Goal: Information Seeking & Learning: Learn about a topic

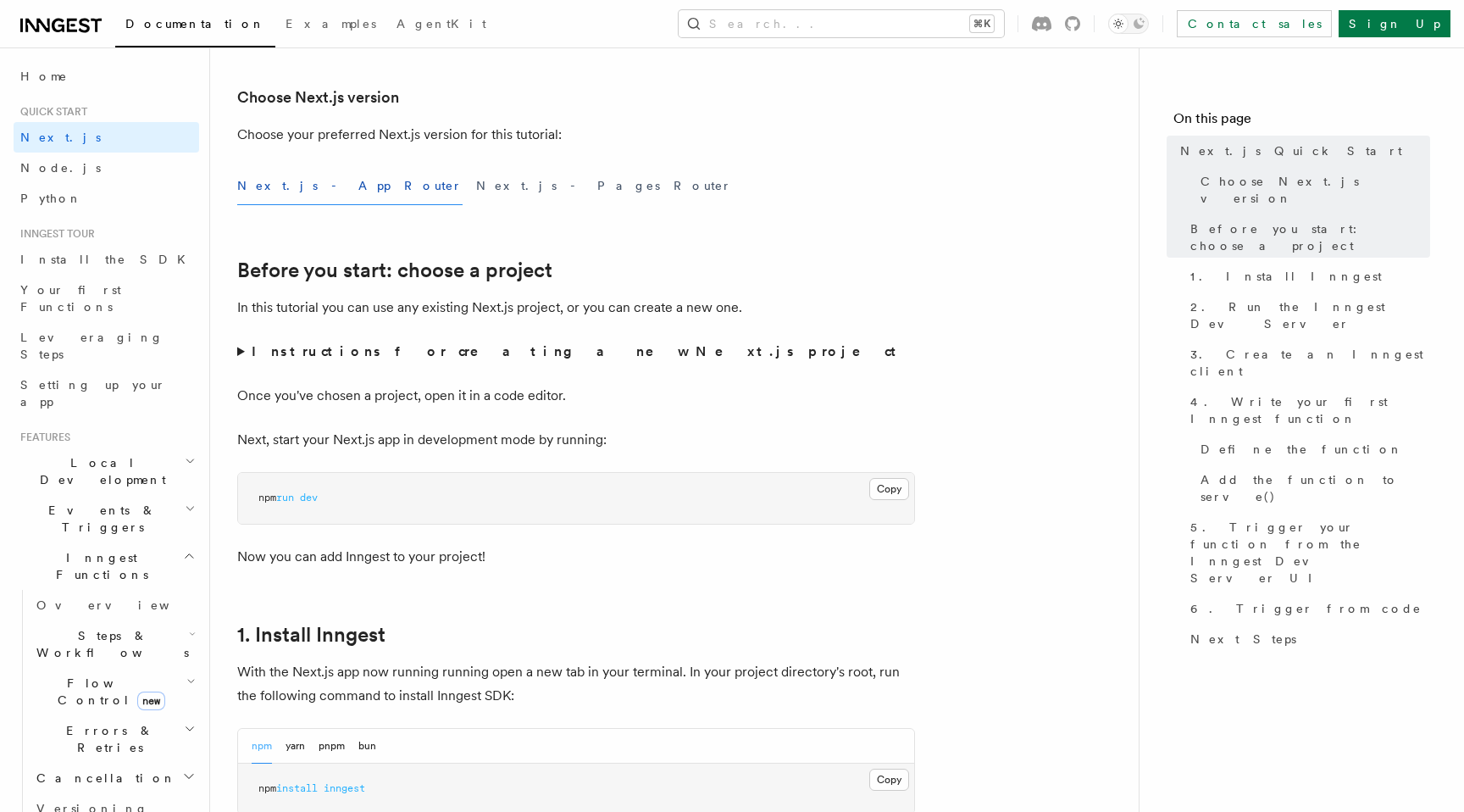
scroll to position [405, 0]
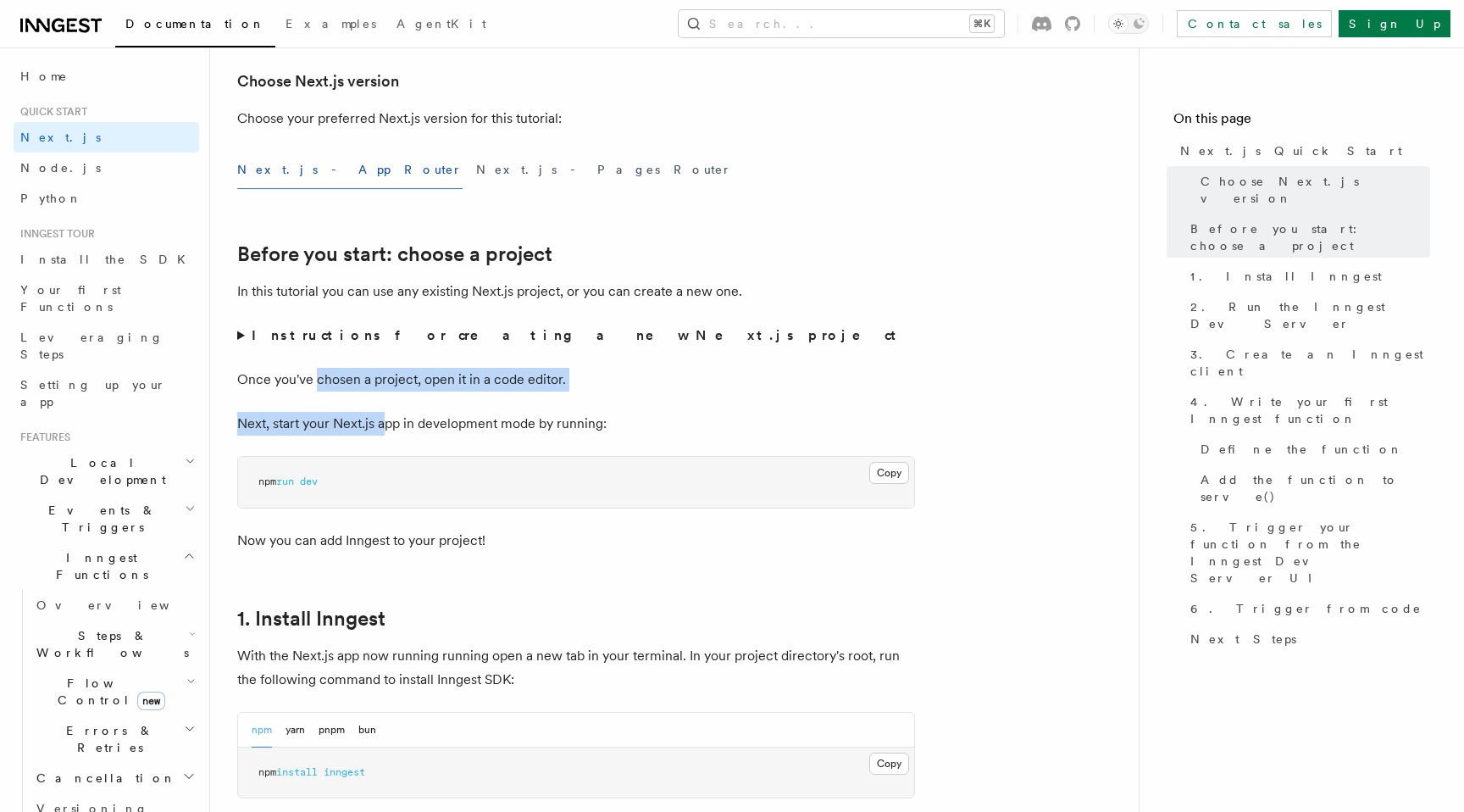
drag, startPoint x: 316, startPoint y: 374, endPoint x: 382, endPoint y: 425, distance: 83.4
click at [381, 425] on p "Next, start your Next.js app in development mode by running:" at bounding box center [576, 423] width 678 height 24
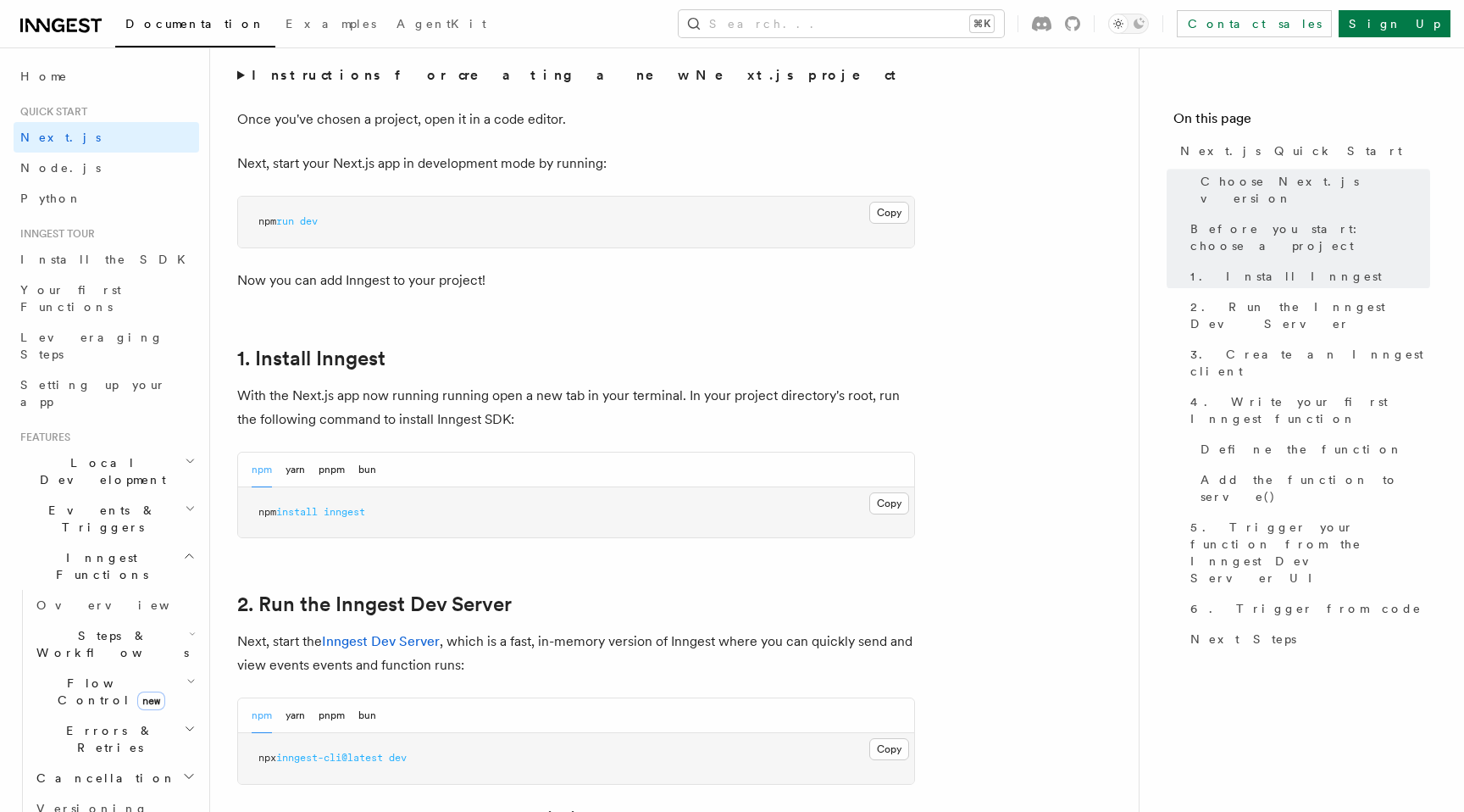
scroll to position [677, 0]
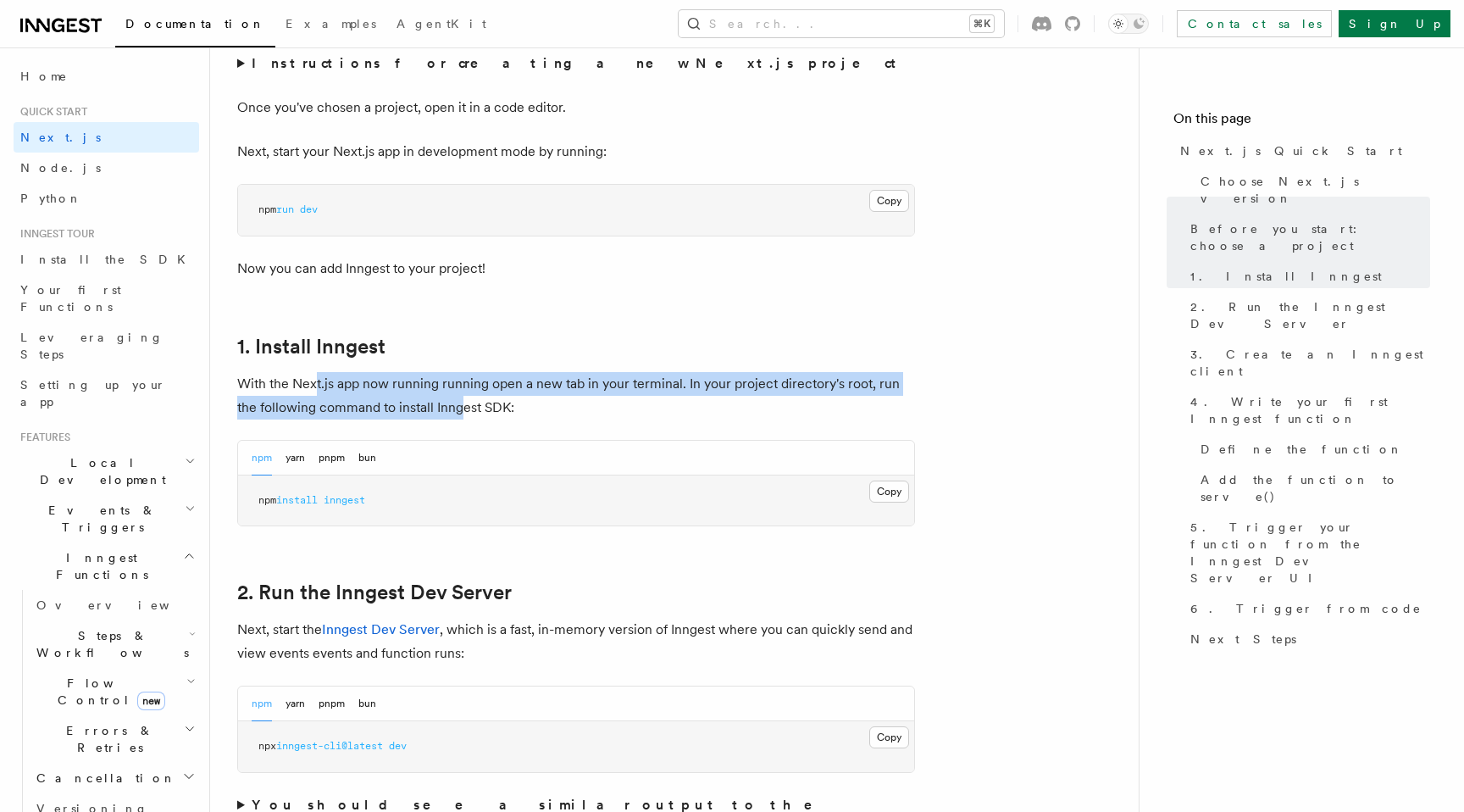
drag, startPoint x: 317, startPoint y: 381, endPoint x: 459, endPoint y: 417, distance: 146.5
click at [459, 417] on p "With the Next.js app now running running open a new tab in your terminal. In yo…" at bounding box center [576, 395] width 678 height 47
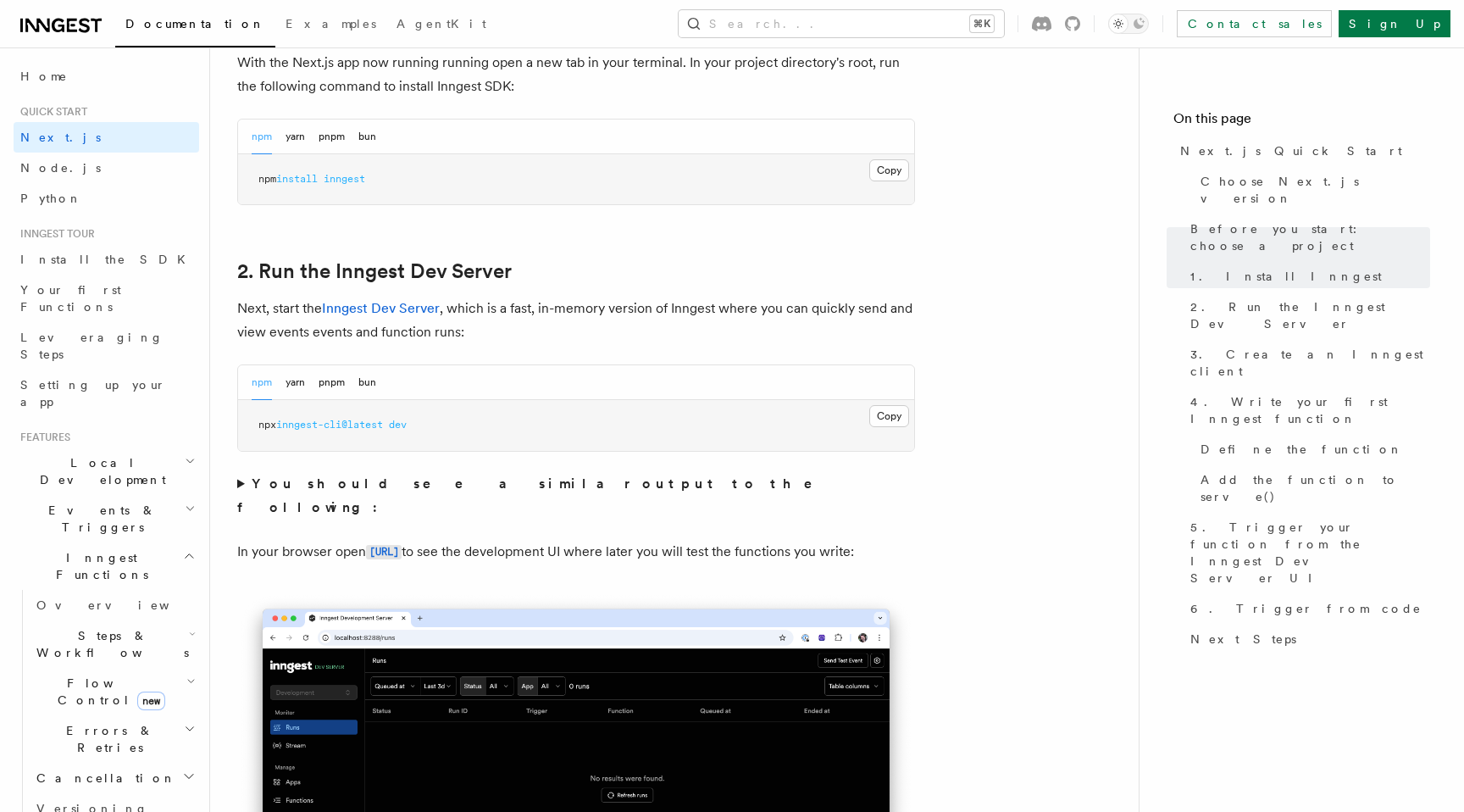
scroll to position [976, 0]
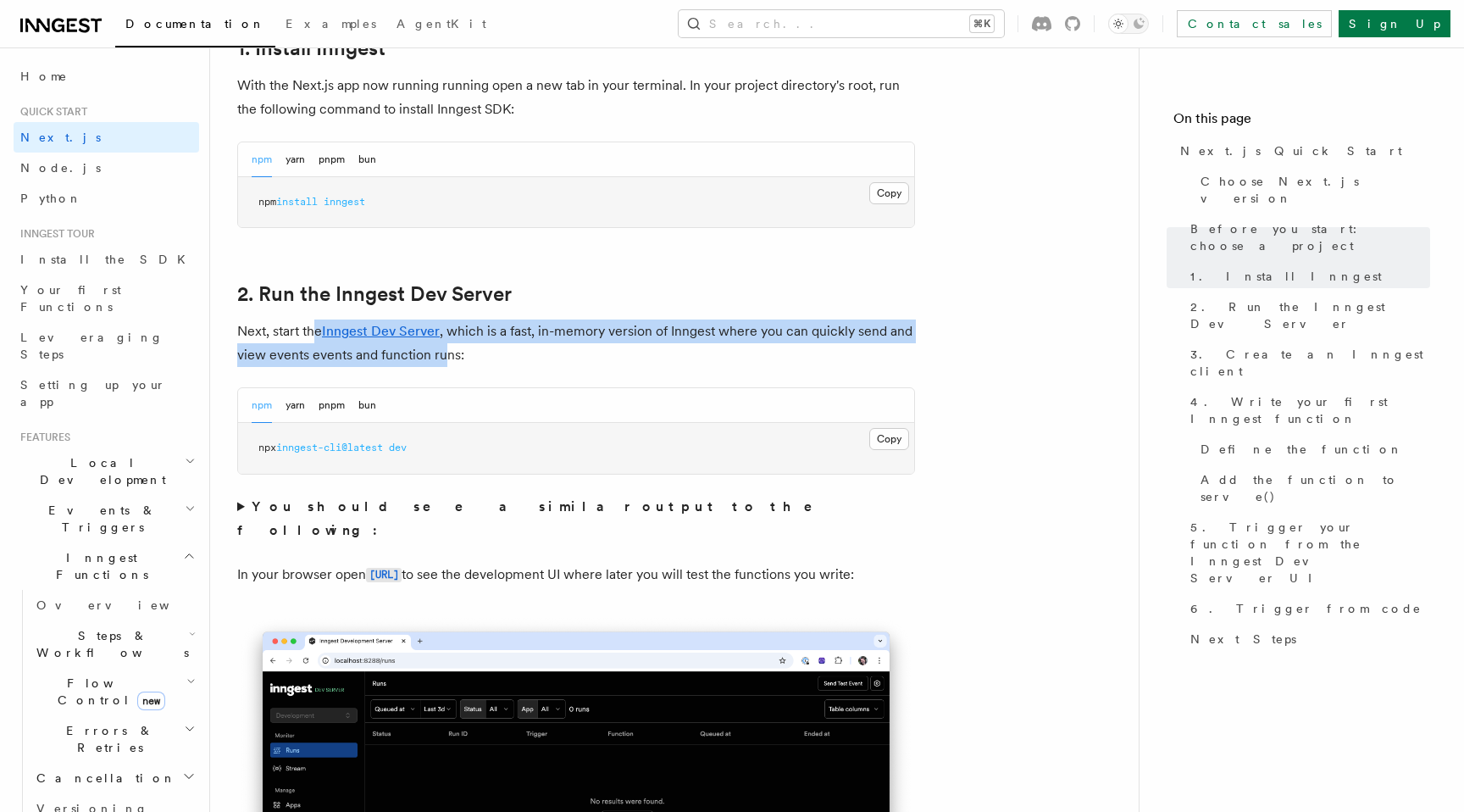
drag, startPoint x: 313, startPoint y: 332, endPoint x: 443, endPoint y: 361, distance: 133.2
click at [443, 361] on p "Next, start the Inngest Dev Server , which is a fast, in-memory version of Inng…" at bounding box center [576, 342] width 678 height 47
click at [443, 360] on p "Next, start the Inngest Dev Server , which is a fast, in-memory version of Inng…" at bounding box center [576, 342] width 678 height 47
drag, startPoint x: 488, startPoint y: 360, endPoint x: 213, endPoint y: 334, distance: 276.2
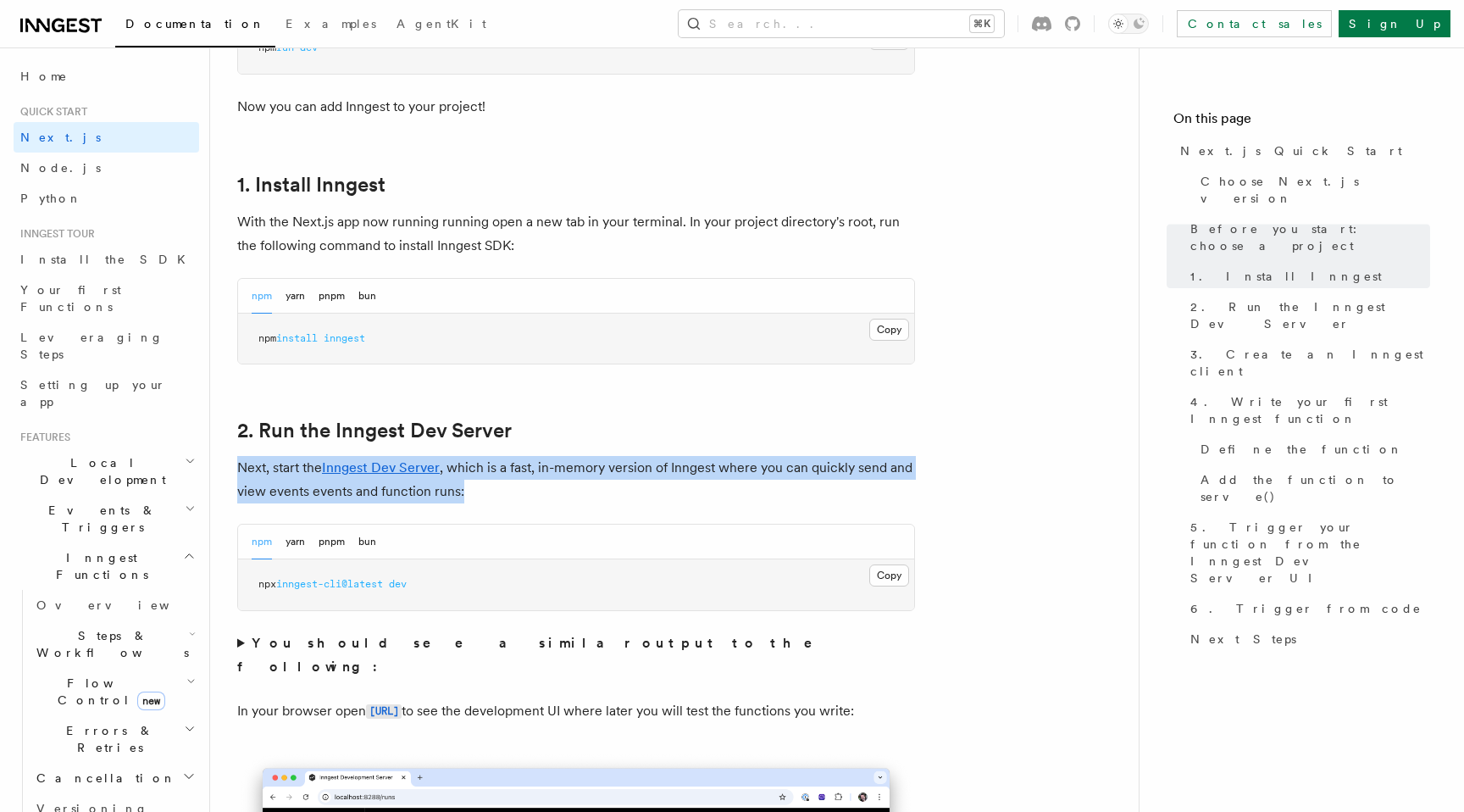
scroll to position [800, 0]
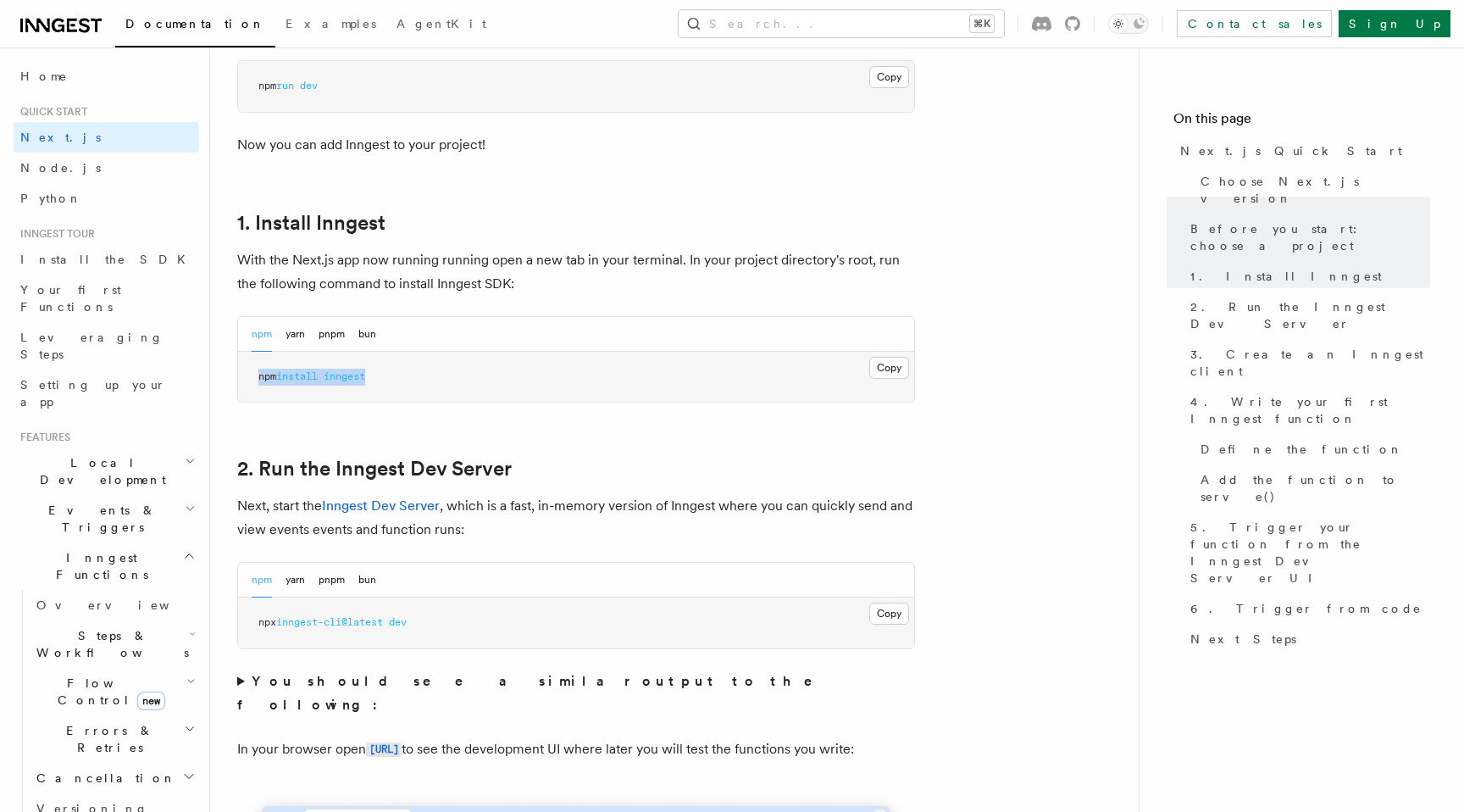
drag, startPoint x: 259, startPoint y: 376, endPoint x: 436, endPoint y: 376, distance: 177.0
click at [436, 376] on pre "npm install inngest" at bounding box center [576, 376] width 676 height 51
copy span "npm install inngest"
click at [890, 617] on button "Copy Copied" at bounding box center [889, 613] width 40 height 22
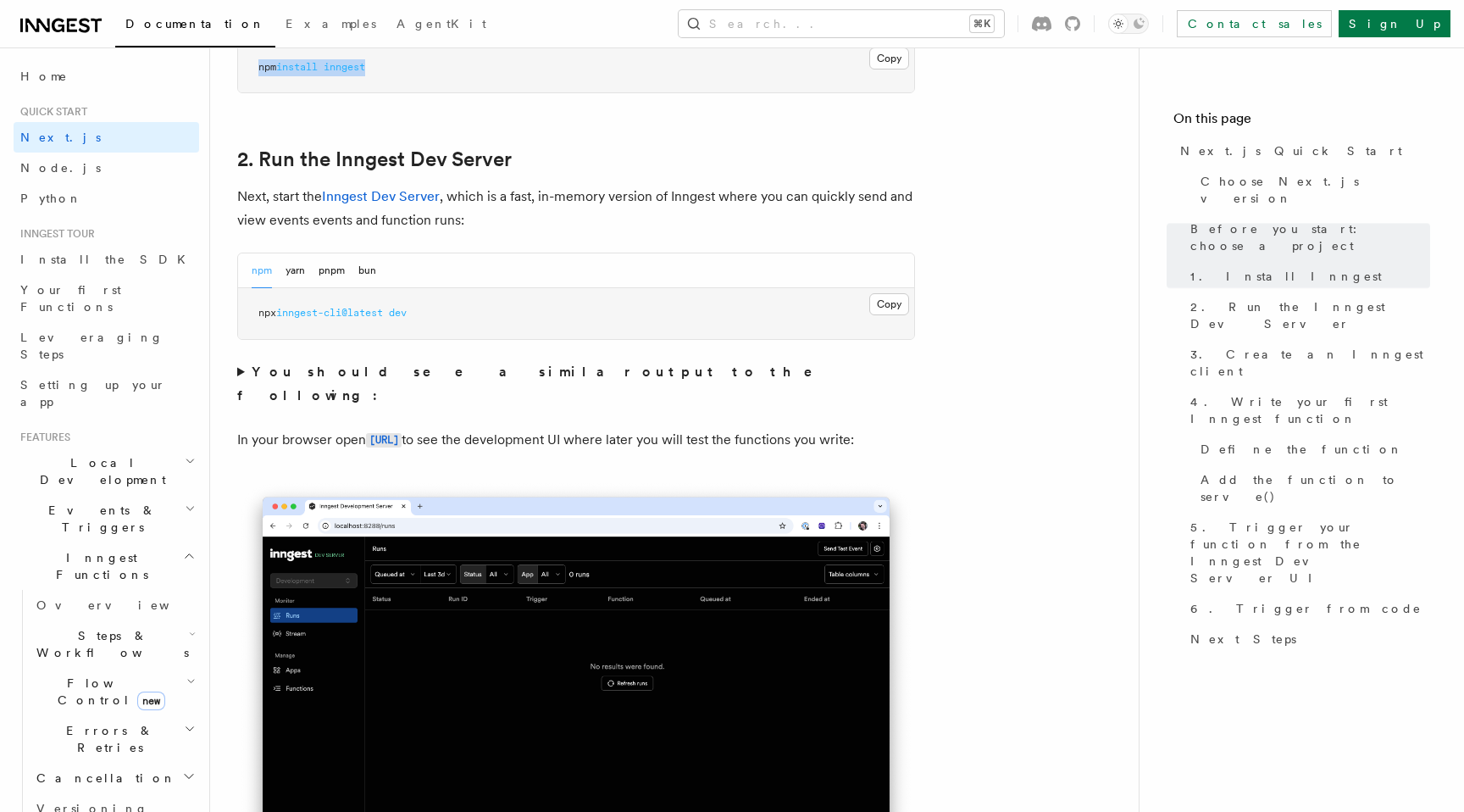
scroll to position [1143, 0]
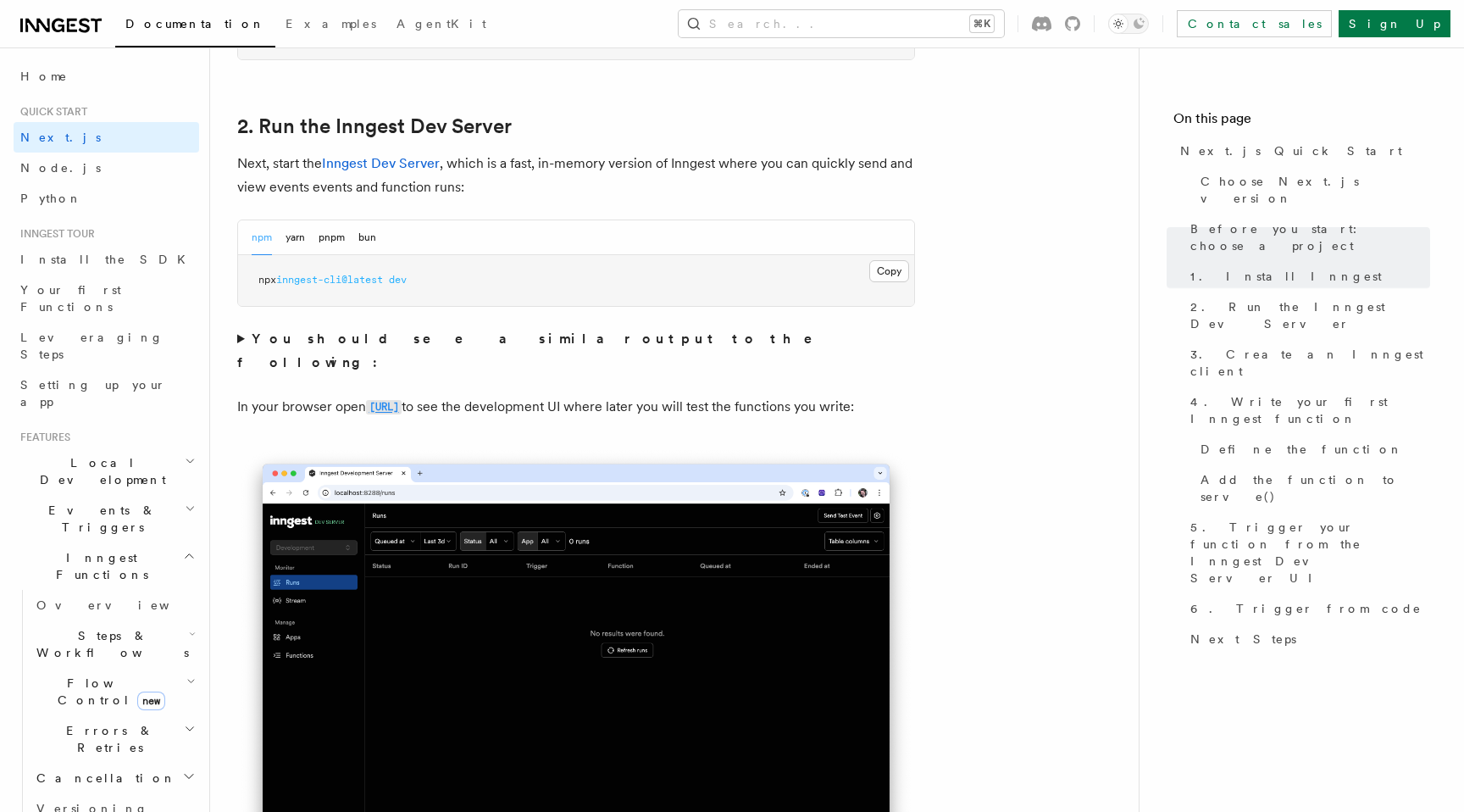
click at [402, 400] on code "[URL]" at bounding box center [384, 407] width 36 height 14
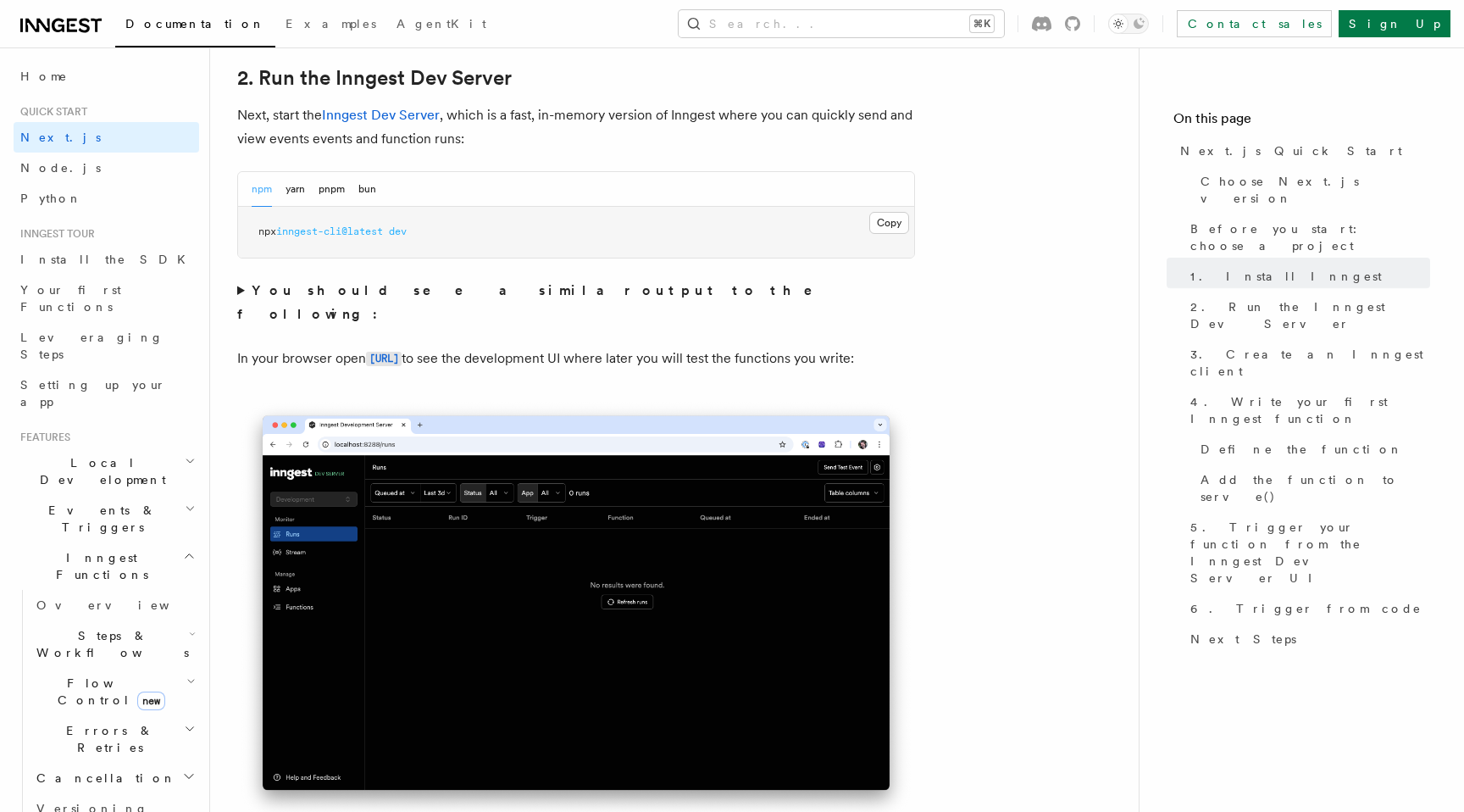
click at [770, 347] on p "In your browser open [URL] to see the development UI where later you will test …" at bounding box center [576, 359] width 678 height 25
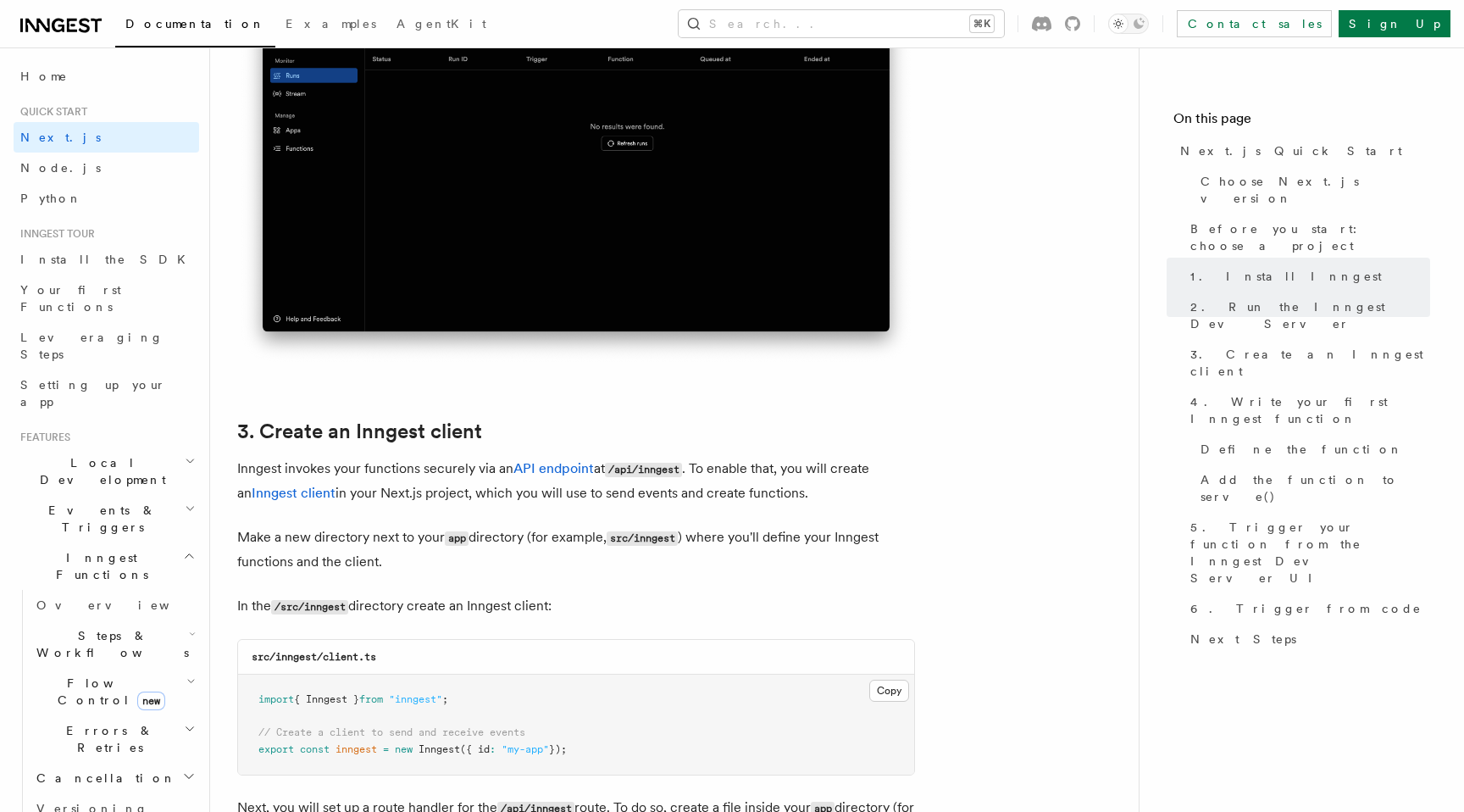
scroll to position [1701, 0]
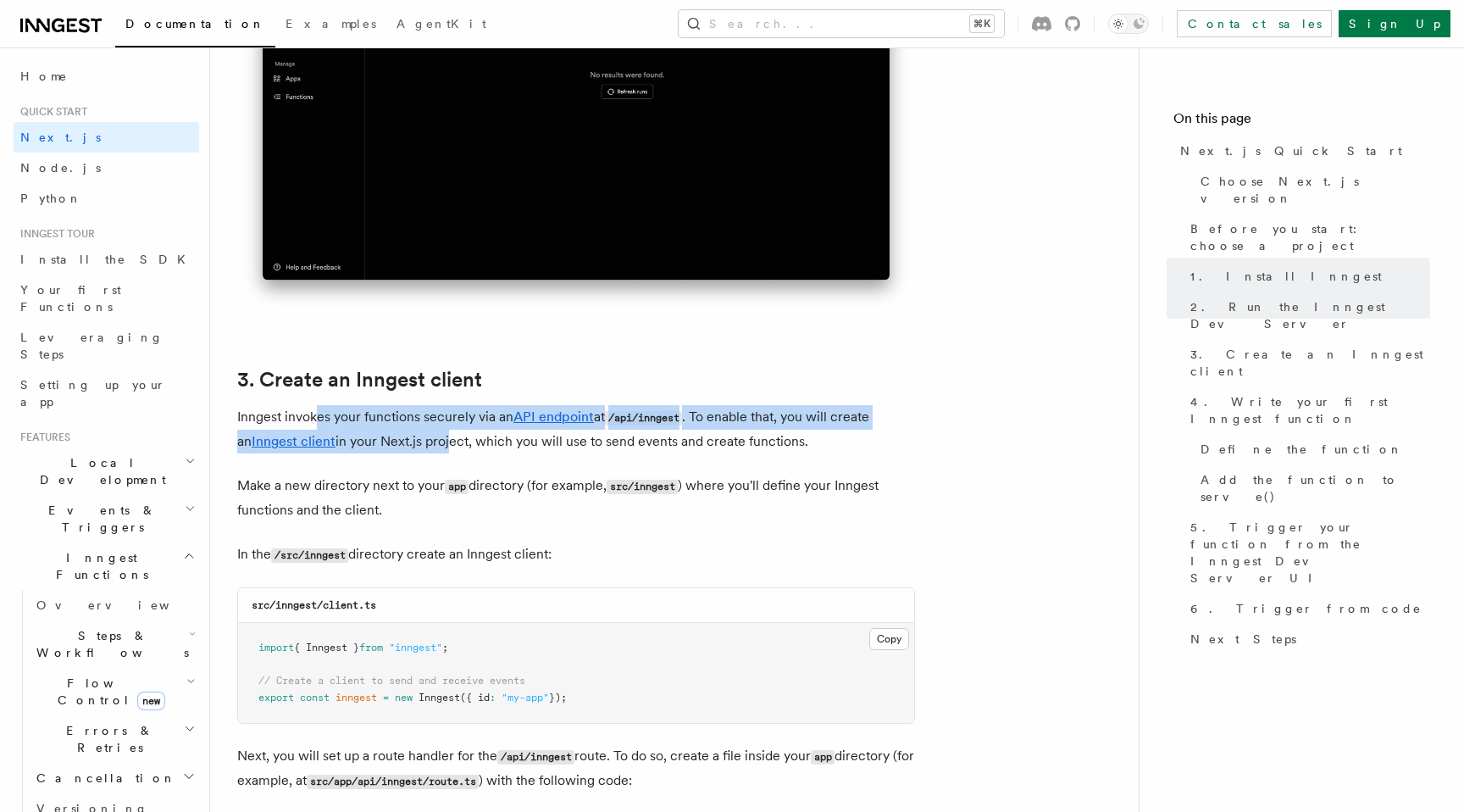
drag, startPoint x: 319, startPoint y: 414, endPoint x: 428, endPoint y: 443, distance: 112.8
click at [428, 443] on p "Inngest invokes your functions securely via an API endpoint at /api/inngest . T…" at bounding box center [576, 429] width 678 height 48
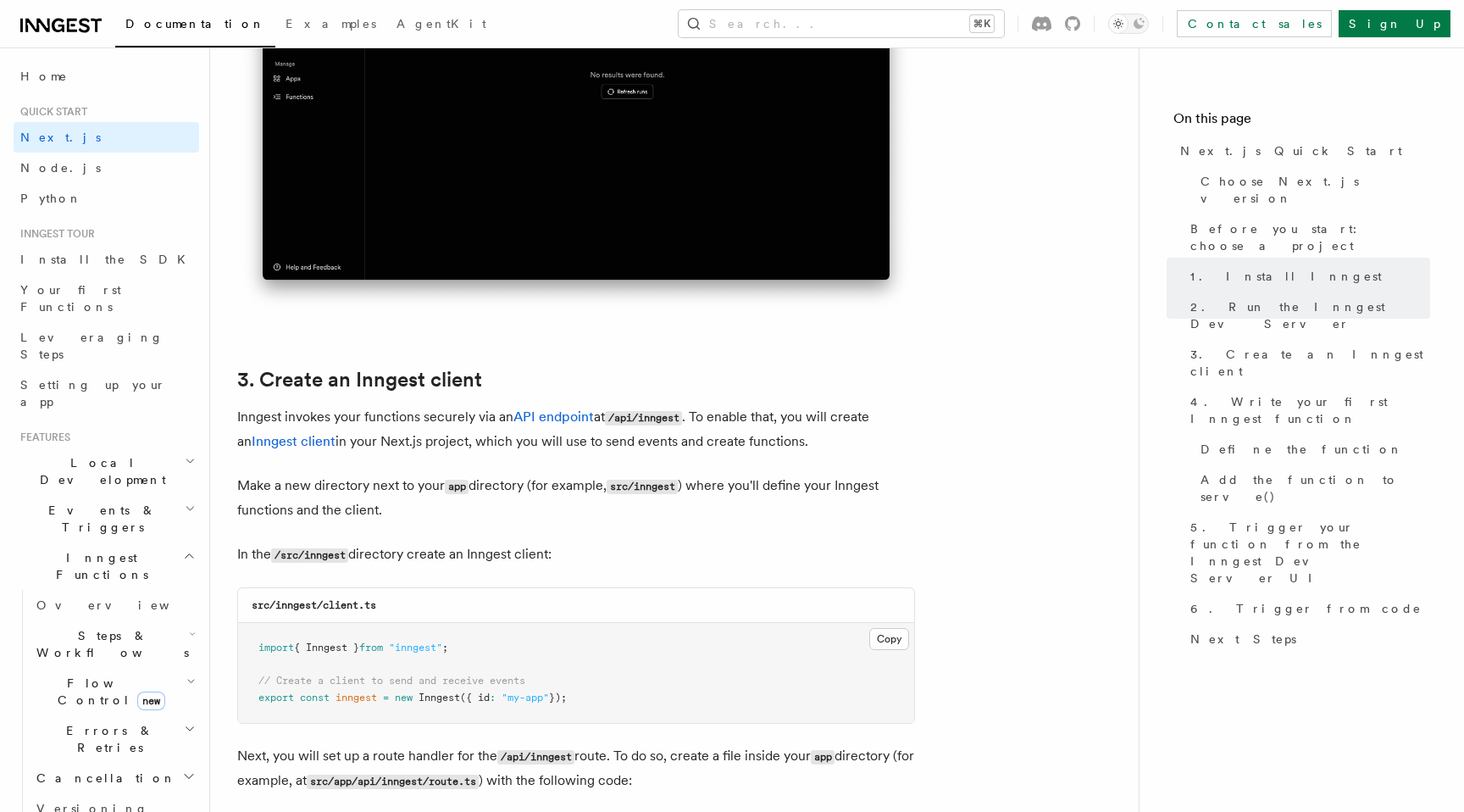
click at [457, 447] on p "Inngest invokes your functions securely via an API endpoint at /api/inngest . T…" at bounding box center [576, 429] width 678 height 48
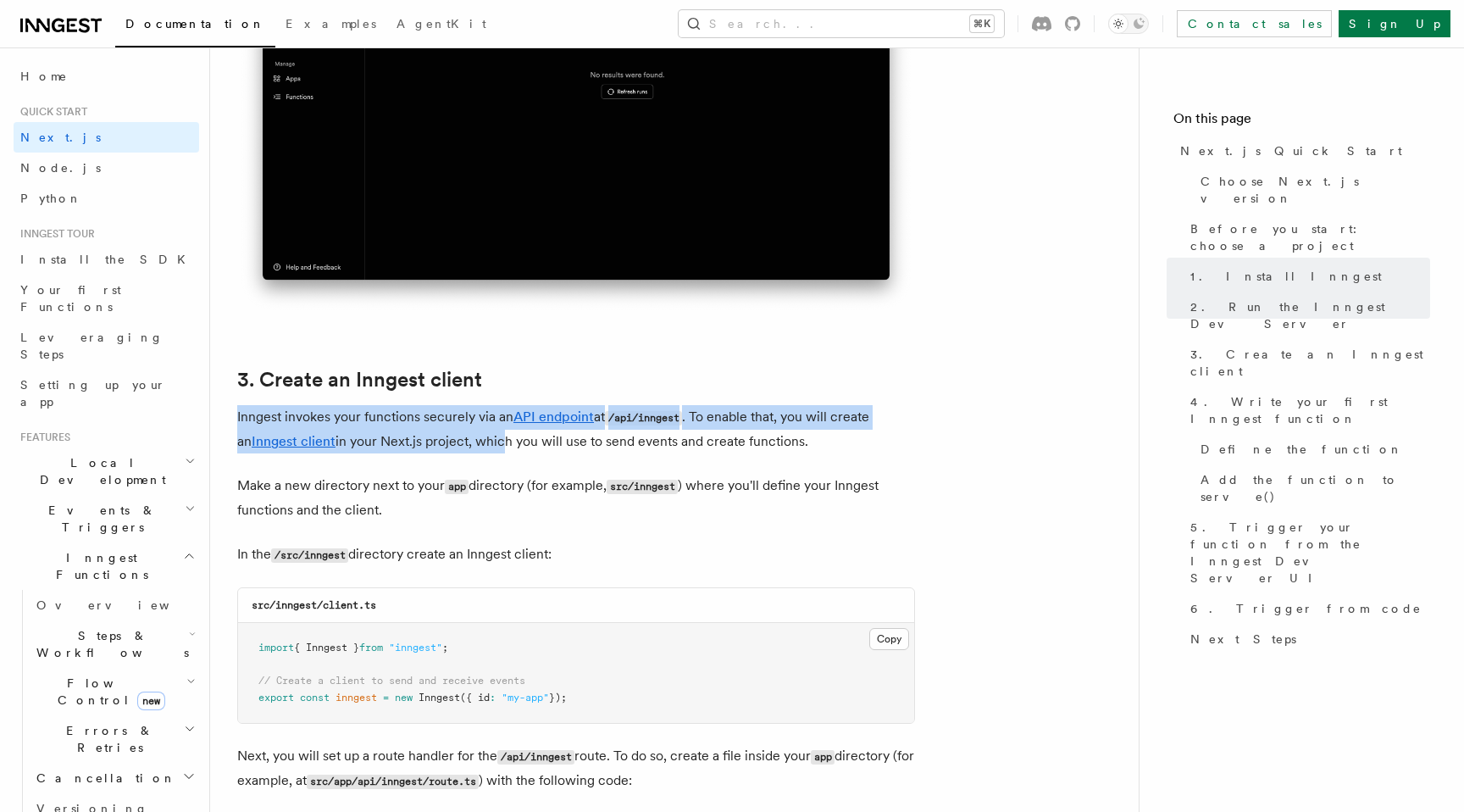
drag, startPoint x: 482, startPoint y: 447, endPoint x: 367, endPoint y: 403, distance: 123.1
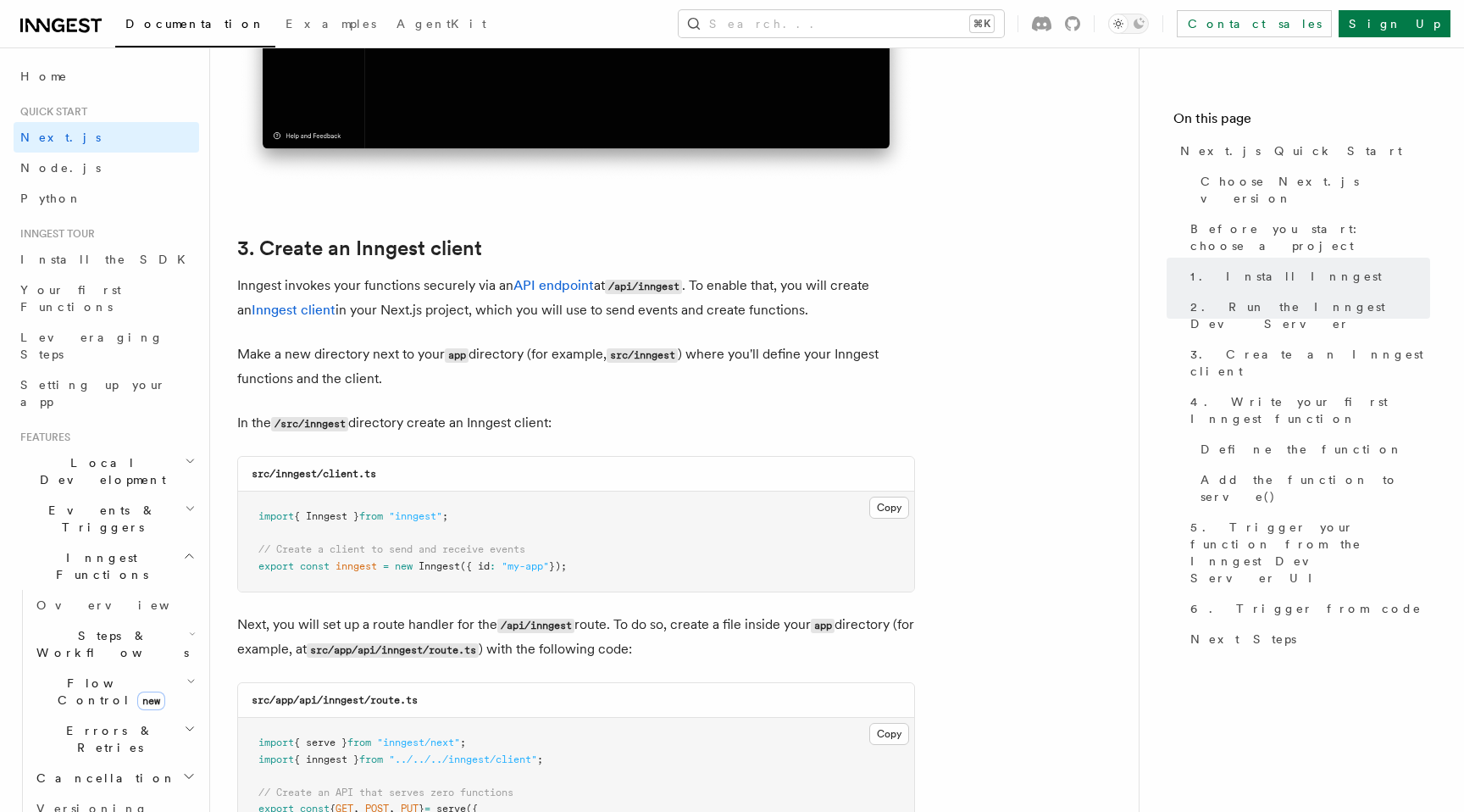
scroll to position [1834, 0]
click at [901, 511] on button "Copy Copied" at bounding box center [889, 506] width 40 height 22
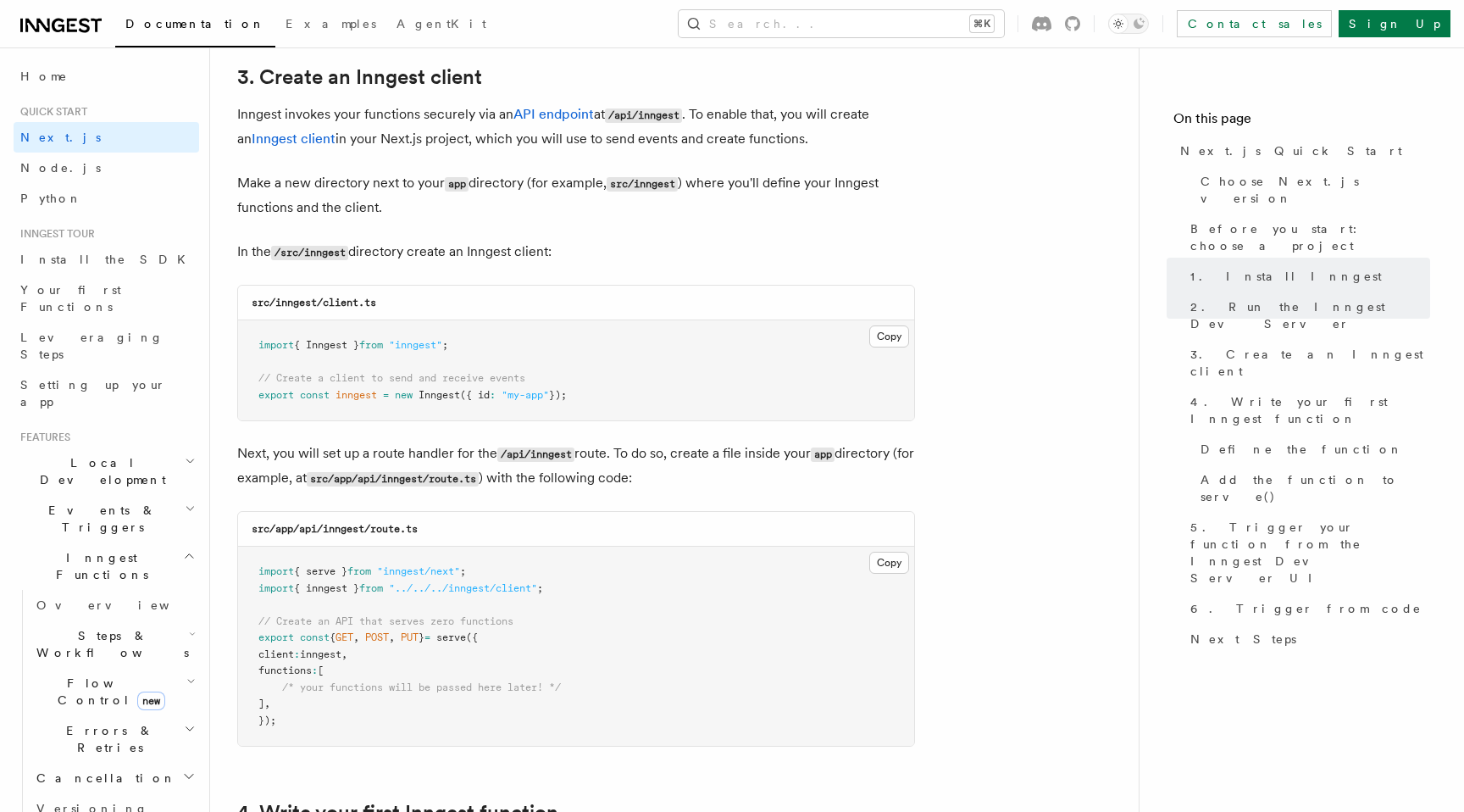
scroll to position [2009, 0]
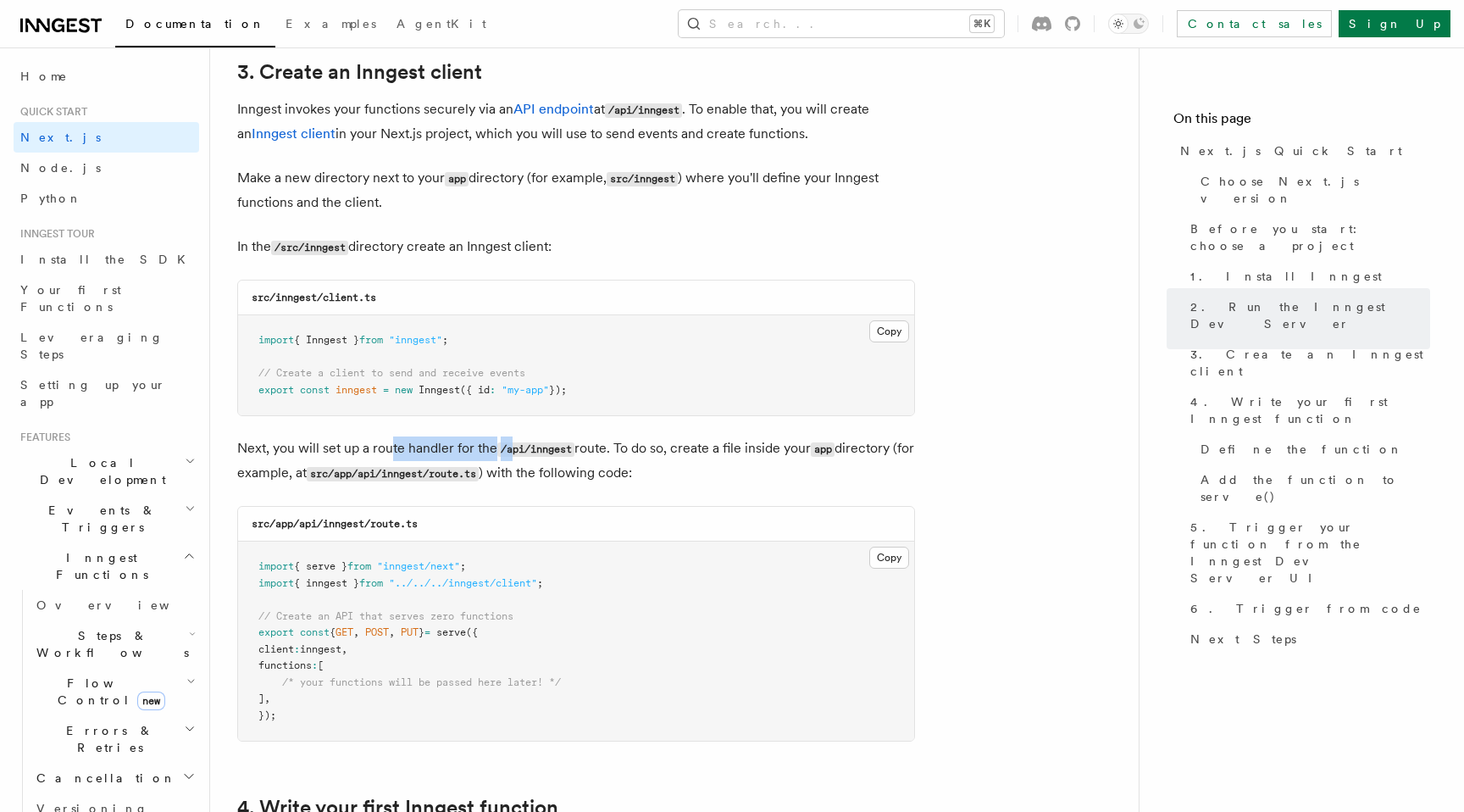
drag, startPoint x: 389, startPoint y: 454, endPoint x: 512, endPoint y: 462, distance: 123.3
click at [512, 462] on p "Next, you will set up a route handler for the /api/inngest route. To do so, cre…" at bounding box center [576, 461] width 678 height 49
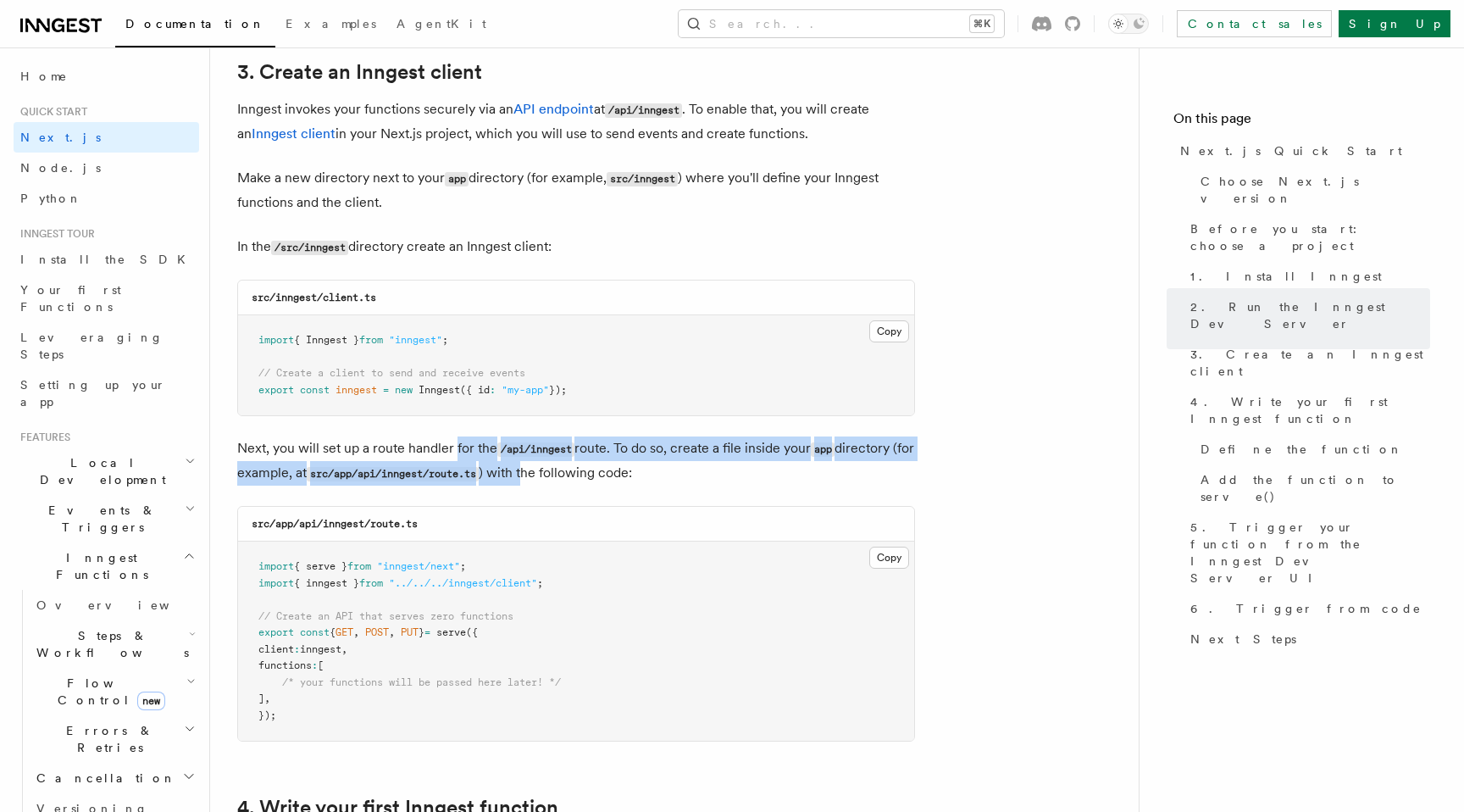
drag, startPoint x: 550, startPoint y: 470, endPoint x: 454, endPoint y: 445, distance: 99.2
click at [454, 445] on p "Next, you will set up a route handler for the /api/inngest route. To do so, cre…" at bounding box center [576, 461] width 678 height 49
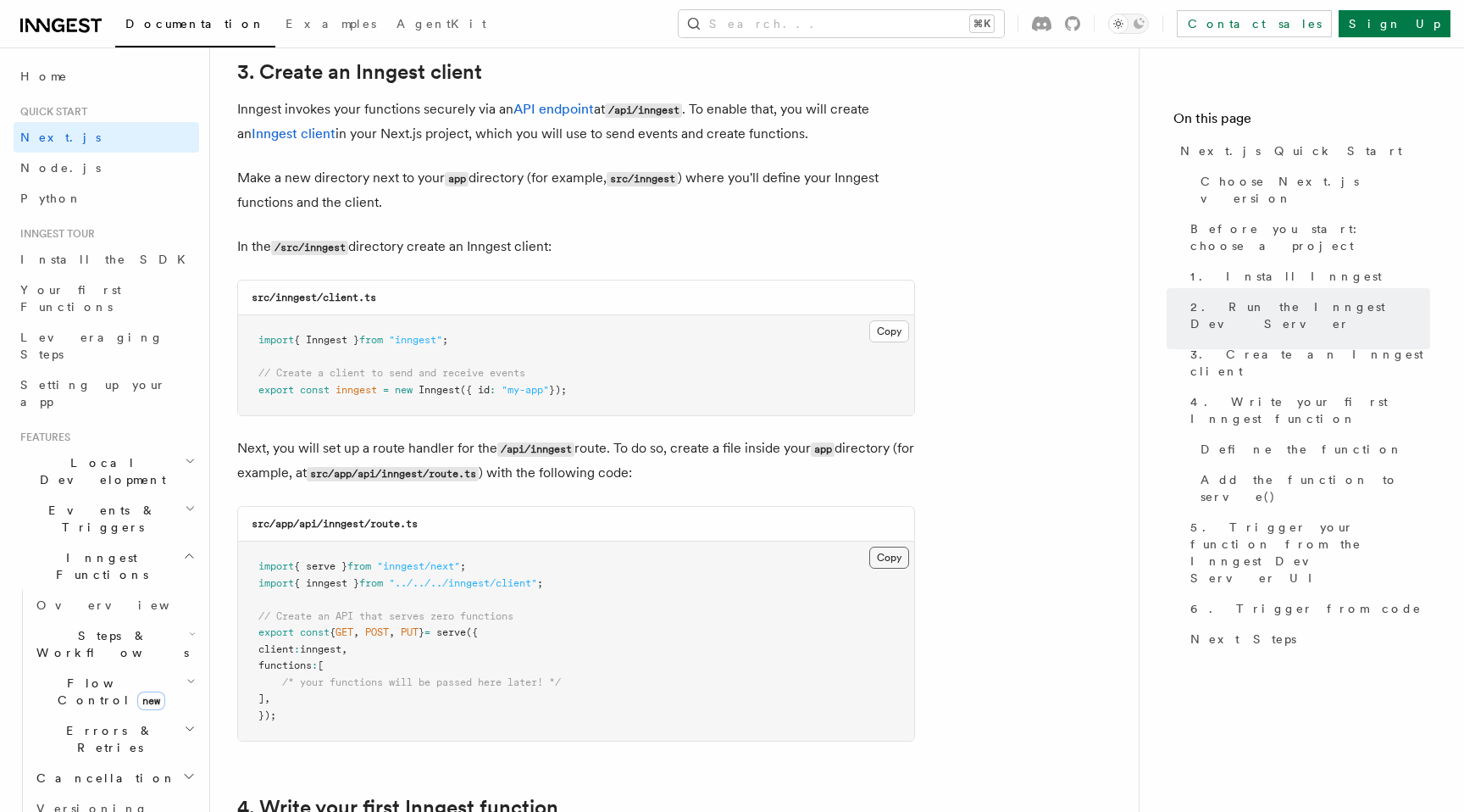
click at [880, 555] on button "Copy Copied" at bounding box center [889, 558] width 40 height 22
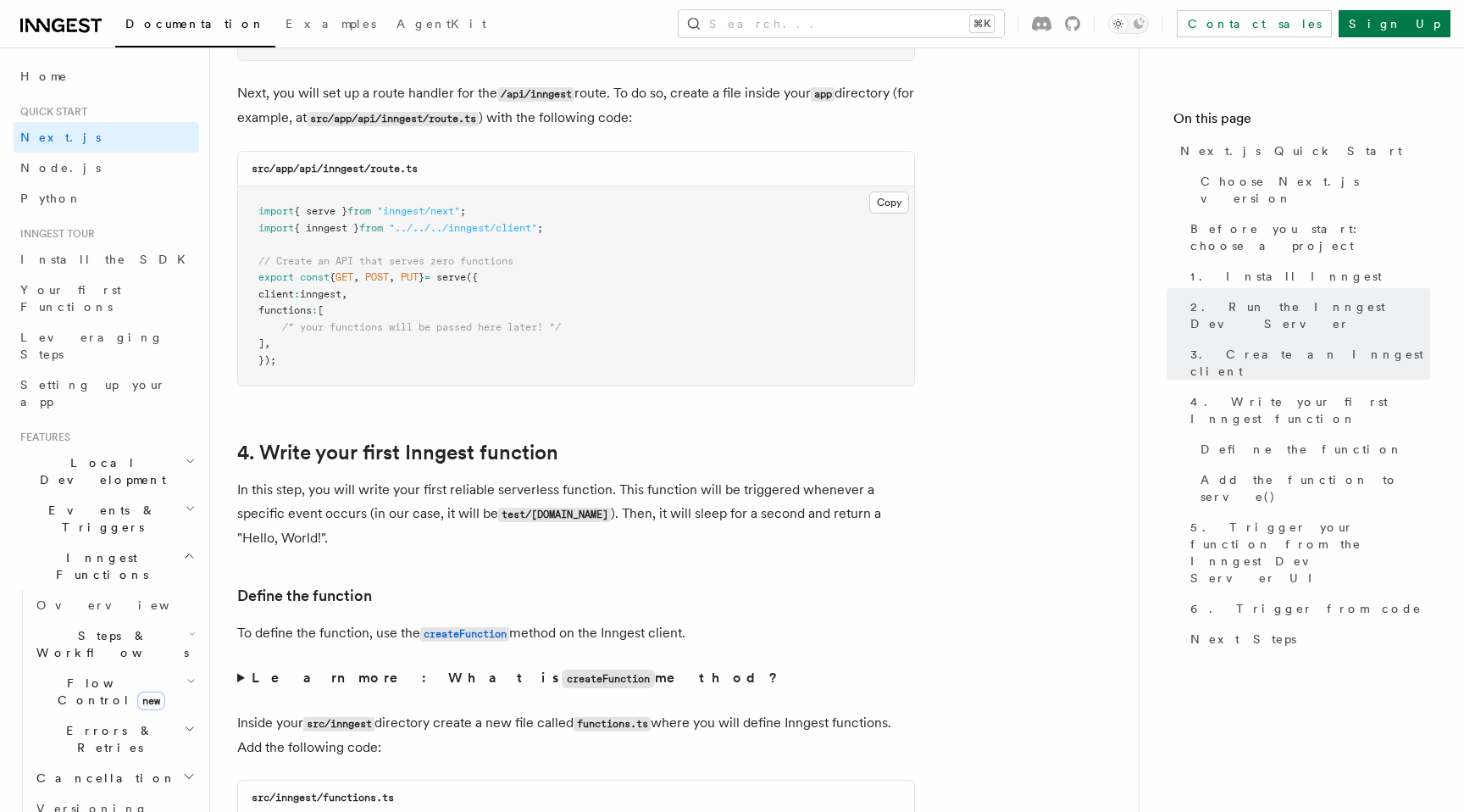
scroll to position [2372, 0]
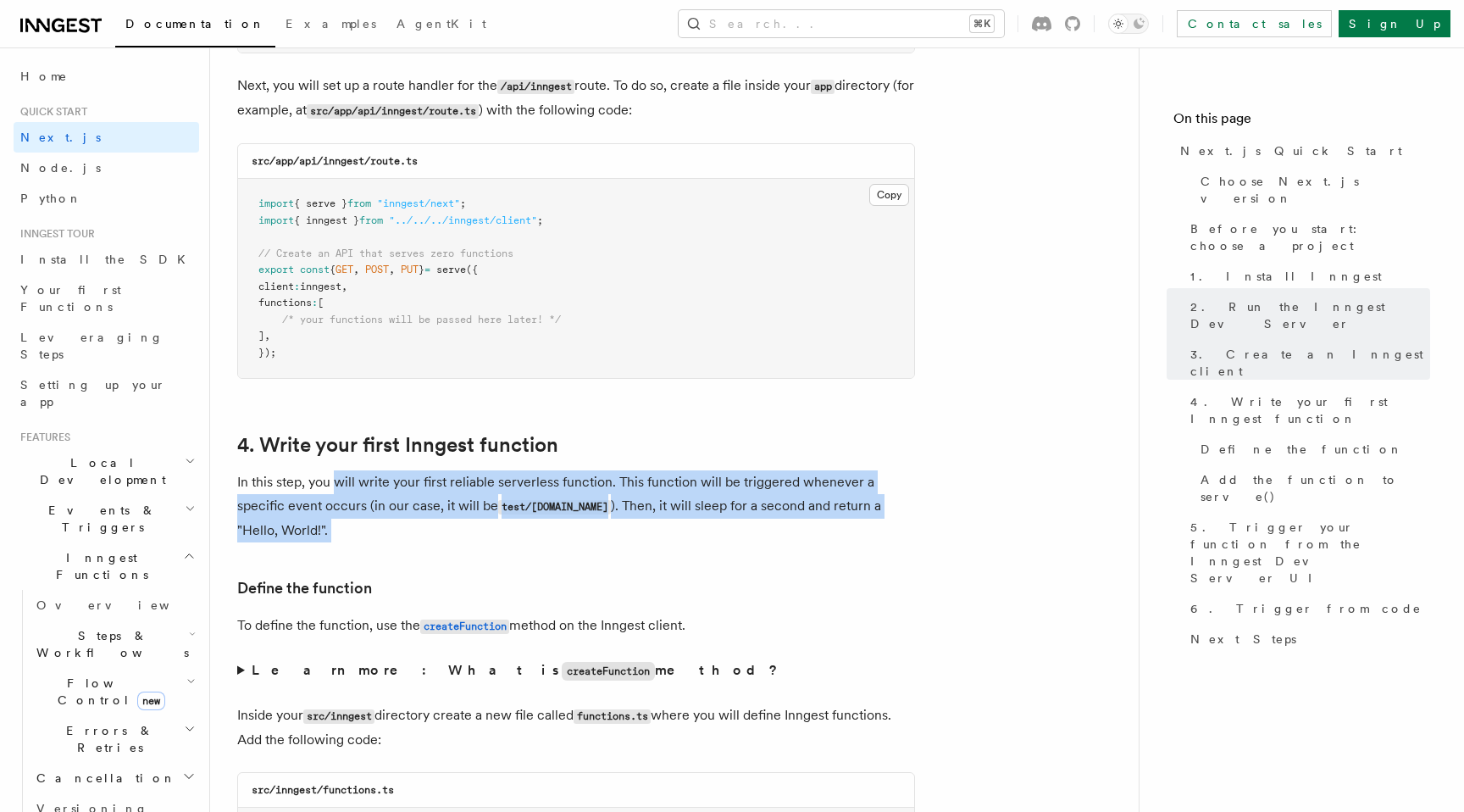
drag, startPoint x: 334, startPoint y: 490, endPoint x: 382, endPoint y: 557, distance: 82.4
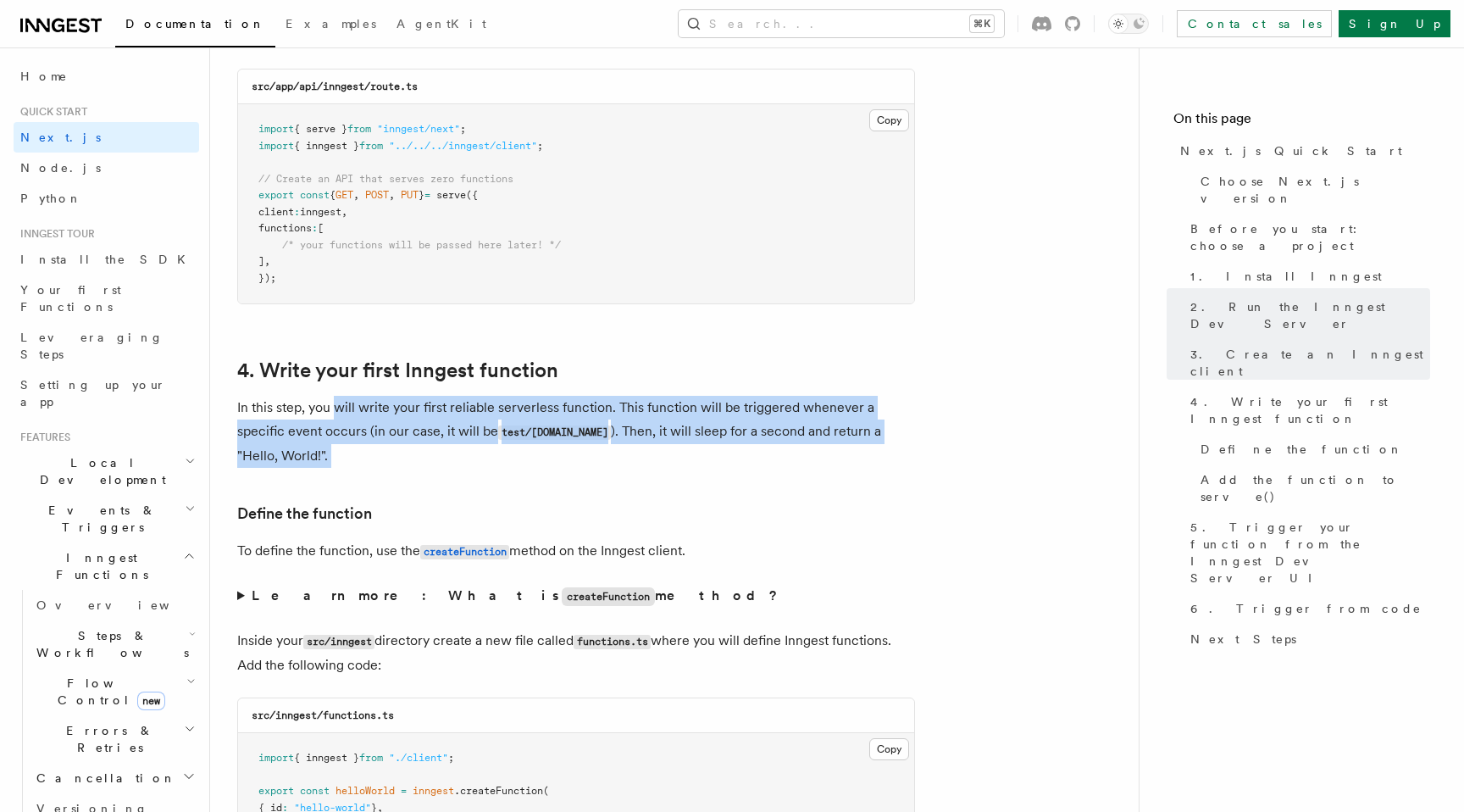
scroll to position [2450, 0]
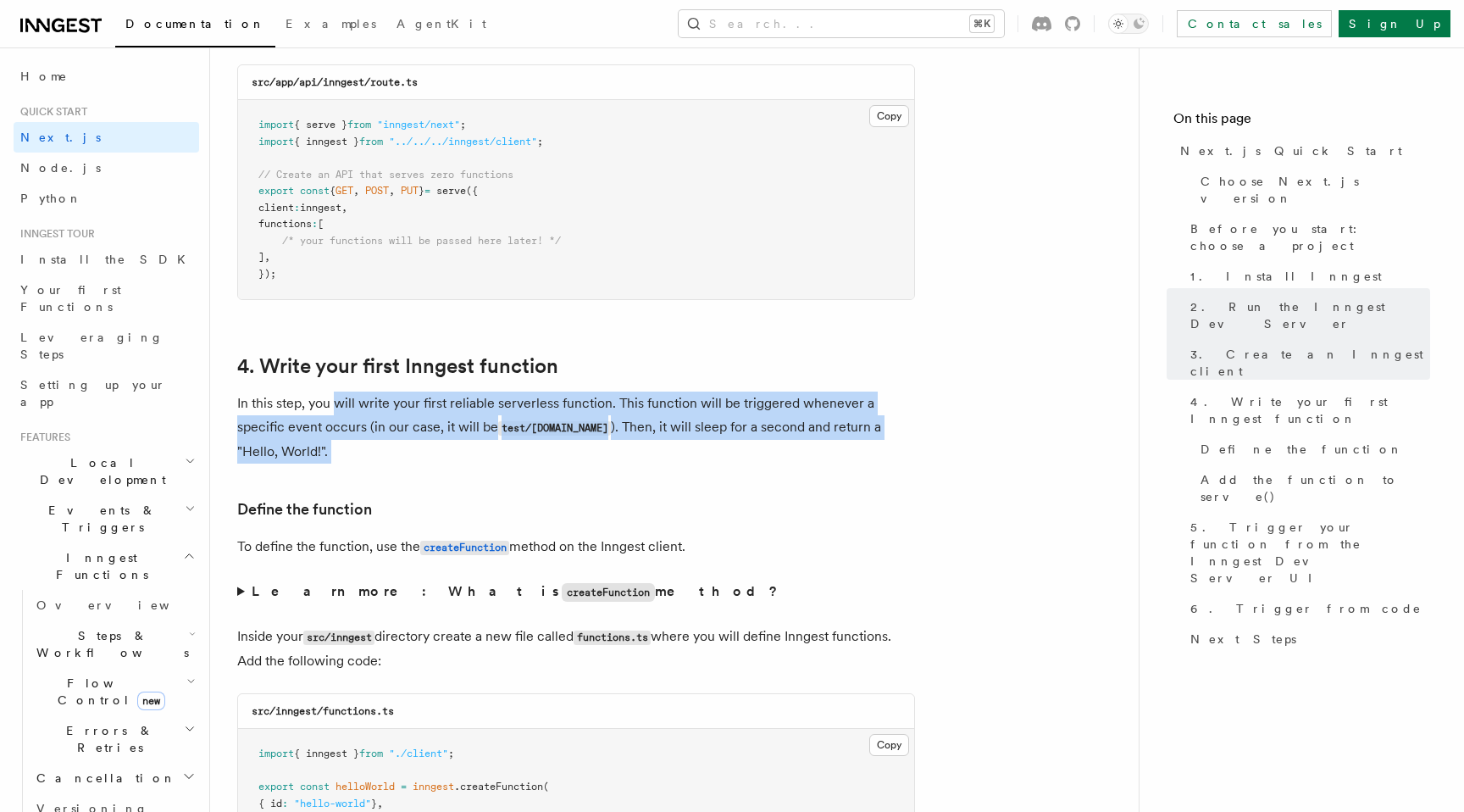
click at [346, 455] on p "In this step, you will write your first reliable serverless function. This func…" at bounding box center [576, 427] width 678 height 72
drag, startPoint x: 424, startPoint y: 455, endPoint x: 297, endPoint y: 399, distance: 138.8
click at [297, 399] on p "In this step, you will write your first reliable serverless function. This func…" at bounding box center [576, 427] width 678 height 72
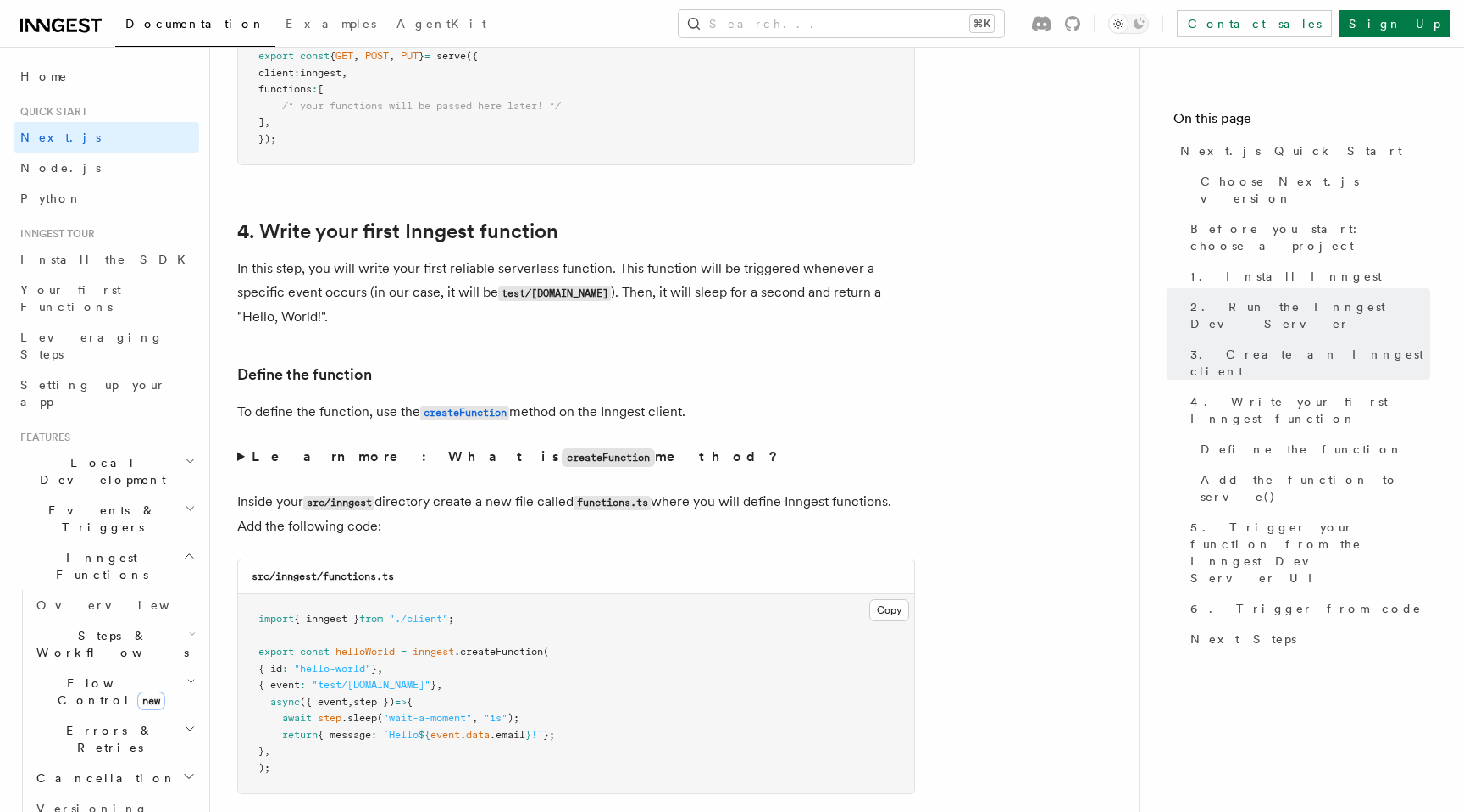
scroll to position [2587, 0]
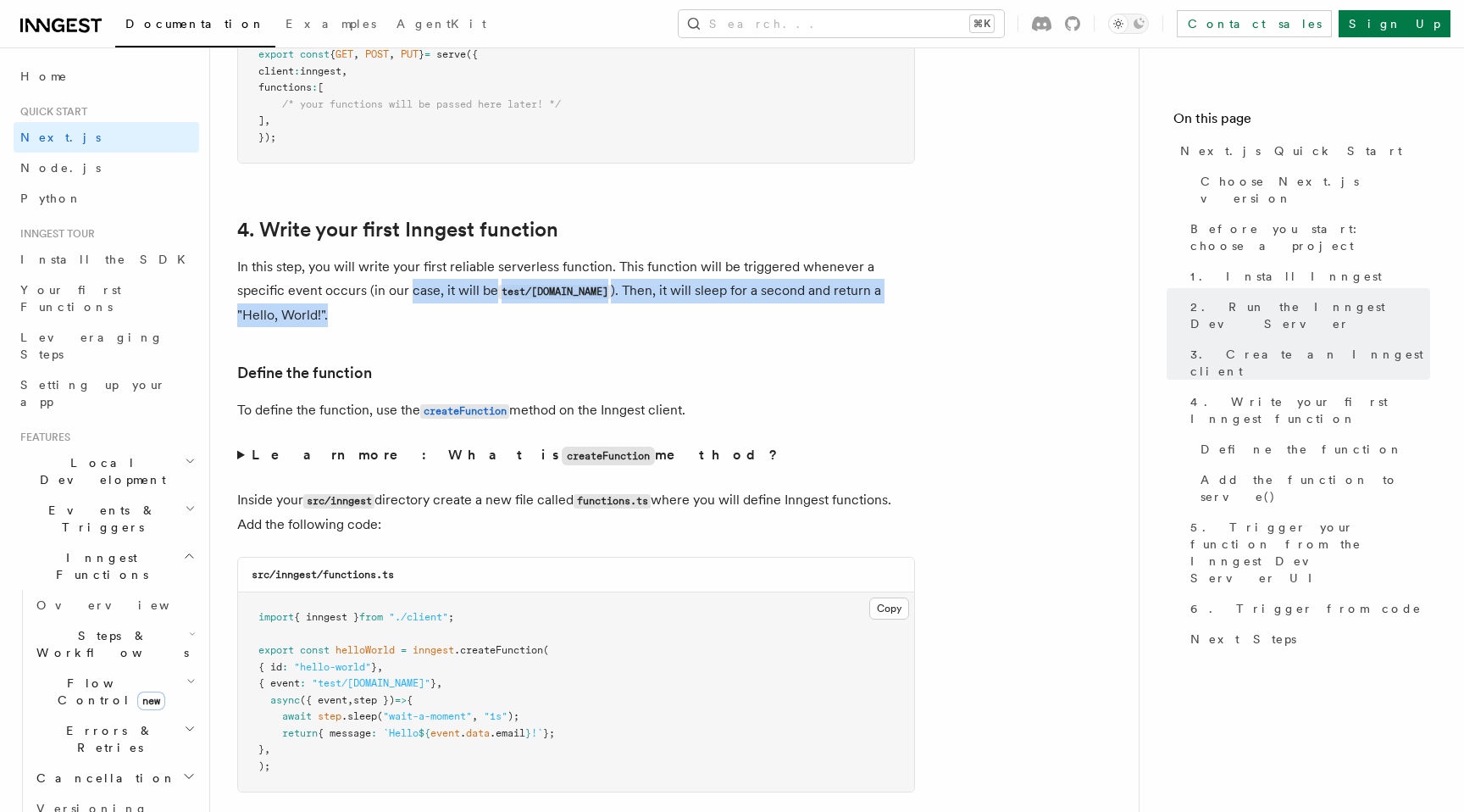
drag, startPoint x: 409, startPoint y: 319, endPoint x: 409, endPoint y: 288, distance: 31.0
click at [409, 288] on p "In this step, you will write your first reliable serverless function. This func…" at bounding box center [576, 291] width 678 height 72
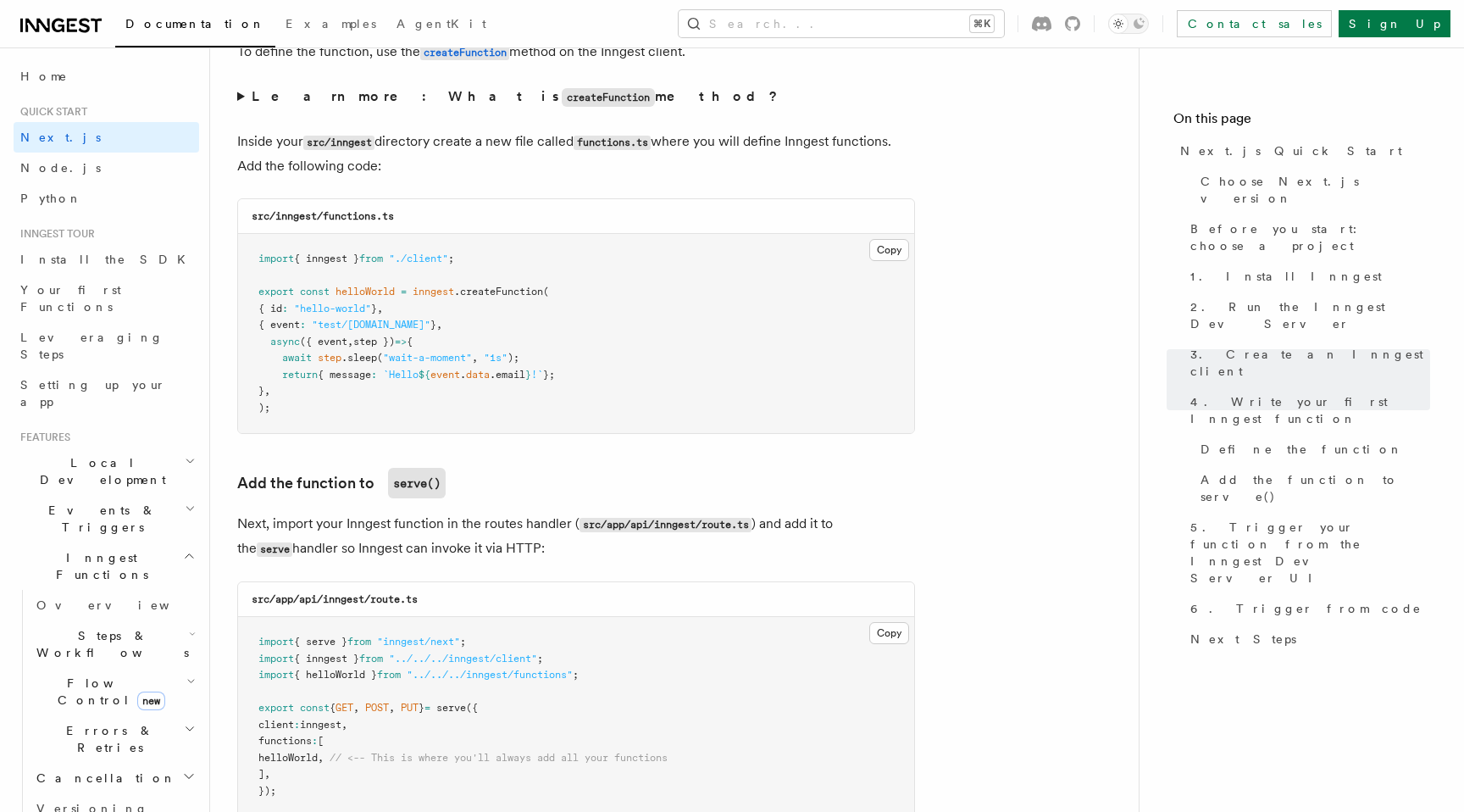
scroll to position [2935, 0]
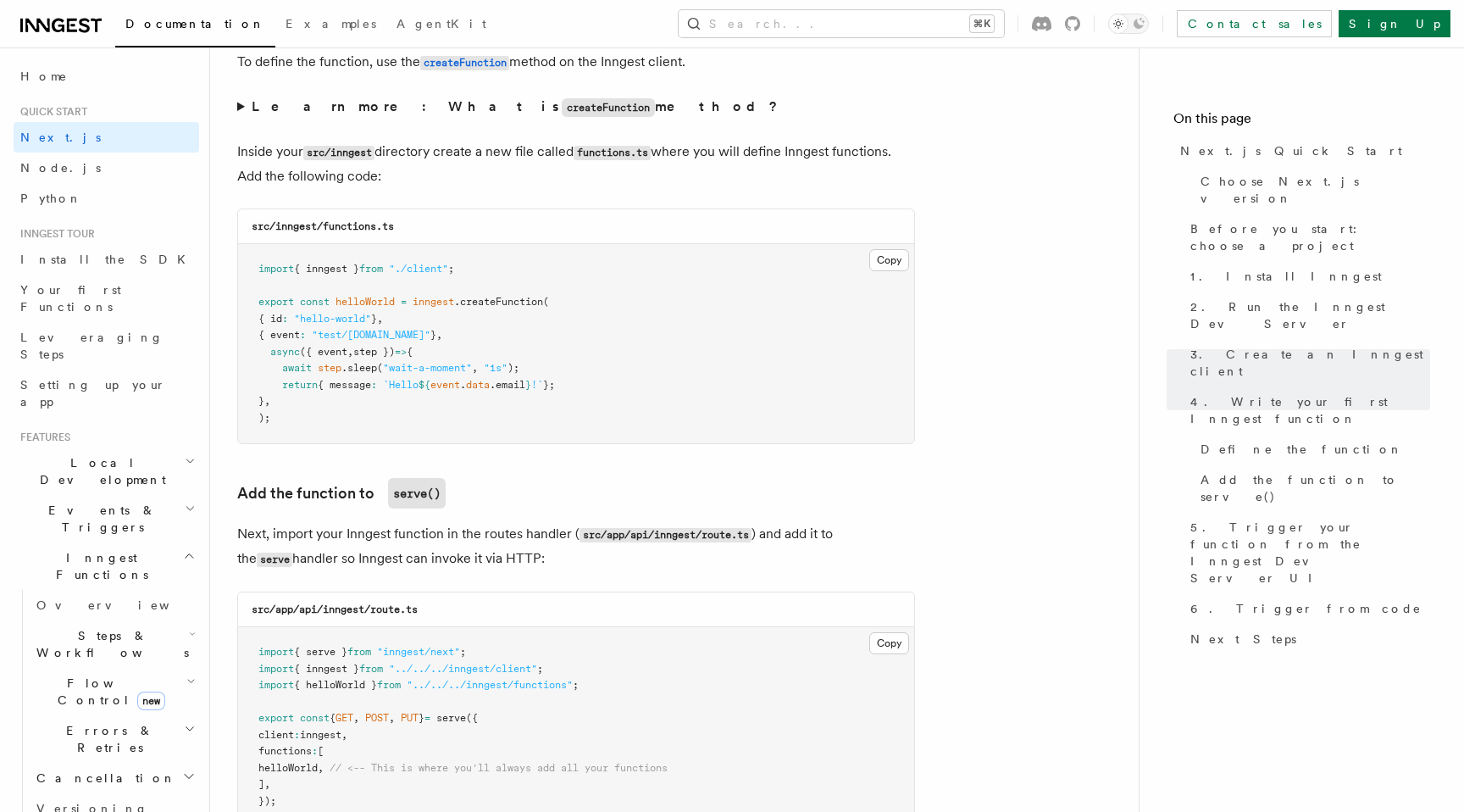
click at [243, 109] on summary "Learn more: What is createFunction method?" at bounding box center [576, 108] width 678 height 25
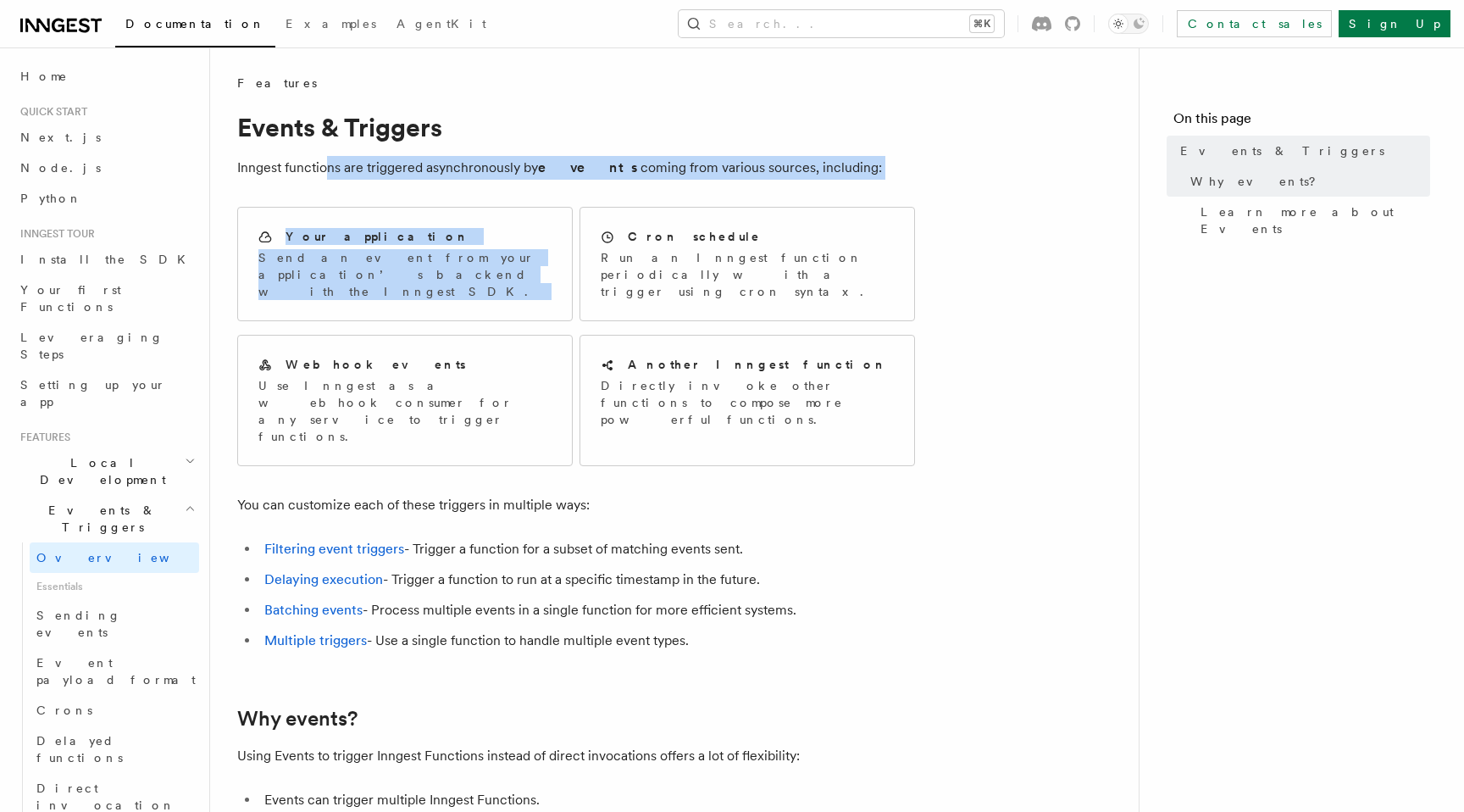
drag, startPoint x: 325, startPoint y: 174, endPoint x: 645, endPoint y: 181, distance: 320.1
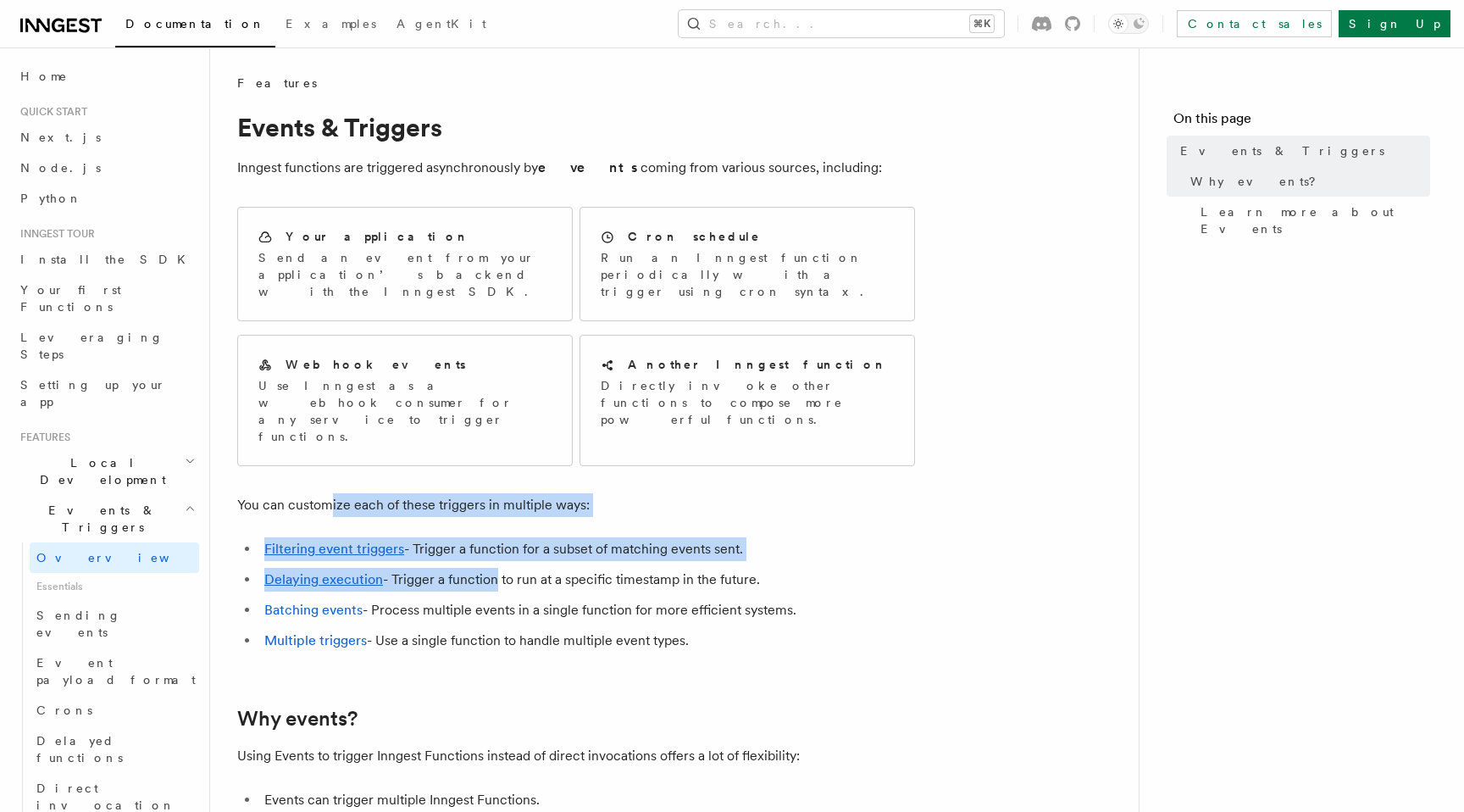
drag, startPoint x: 336, startPoint y: 456, endPoint x: 488, endPoint y: 521, distance: 165.3
click at [488, 567] on li "Delaying execution - Trigger a function to run at a specific timestamp in the f…" at bounding box center [587, 579] width 656 height 24
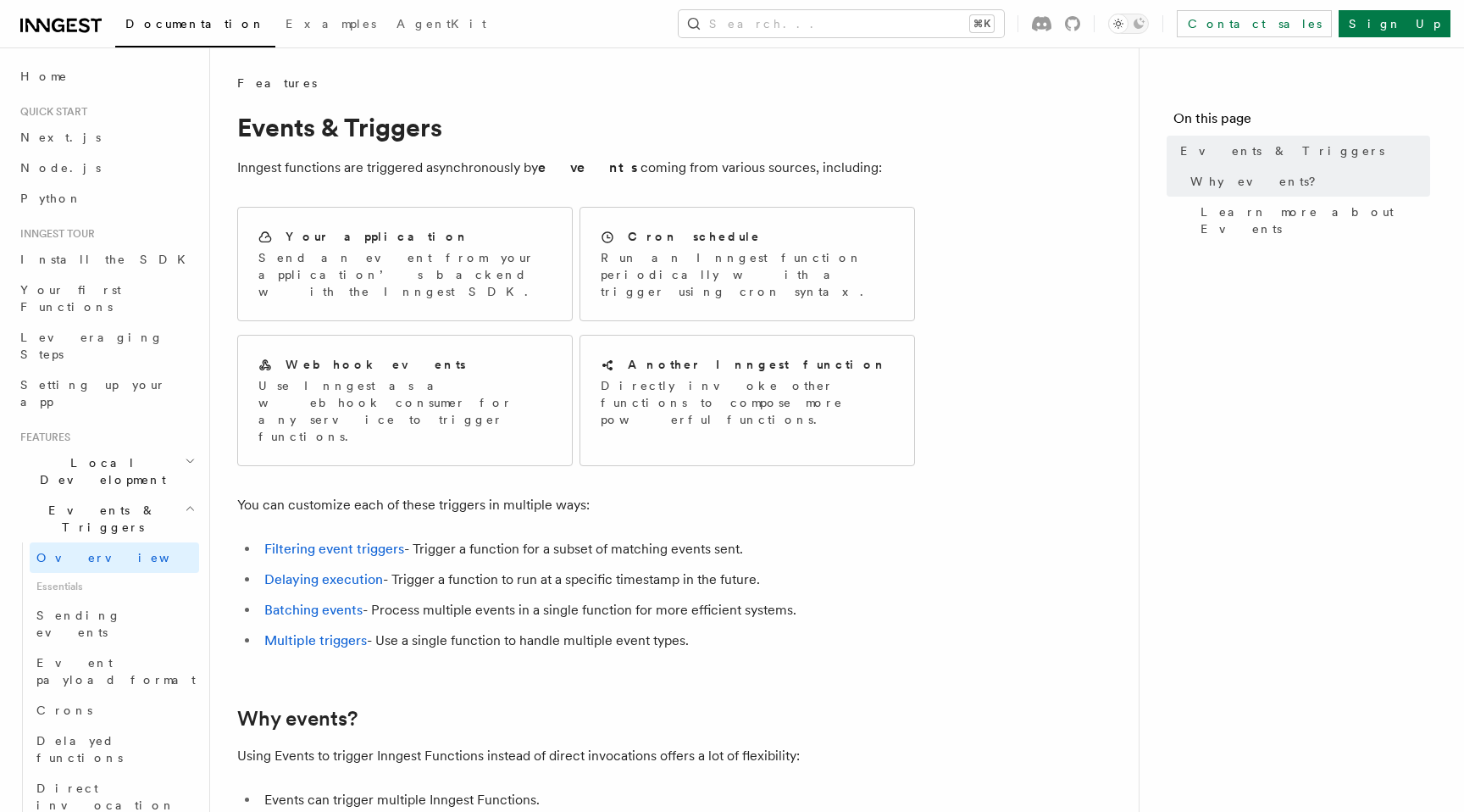
click at [477, 537] on li "Filtering event triggers - Trigger a function for a subset of matching events s…" at bounding box center [587, 549] width 656 height 24
click at [481, 567] on li "Delaying execution - Trigger a function to run at a specific timestamp in the f…" at bounding box center [587, 579] width 656 height 24
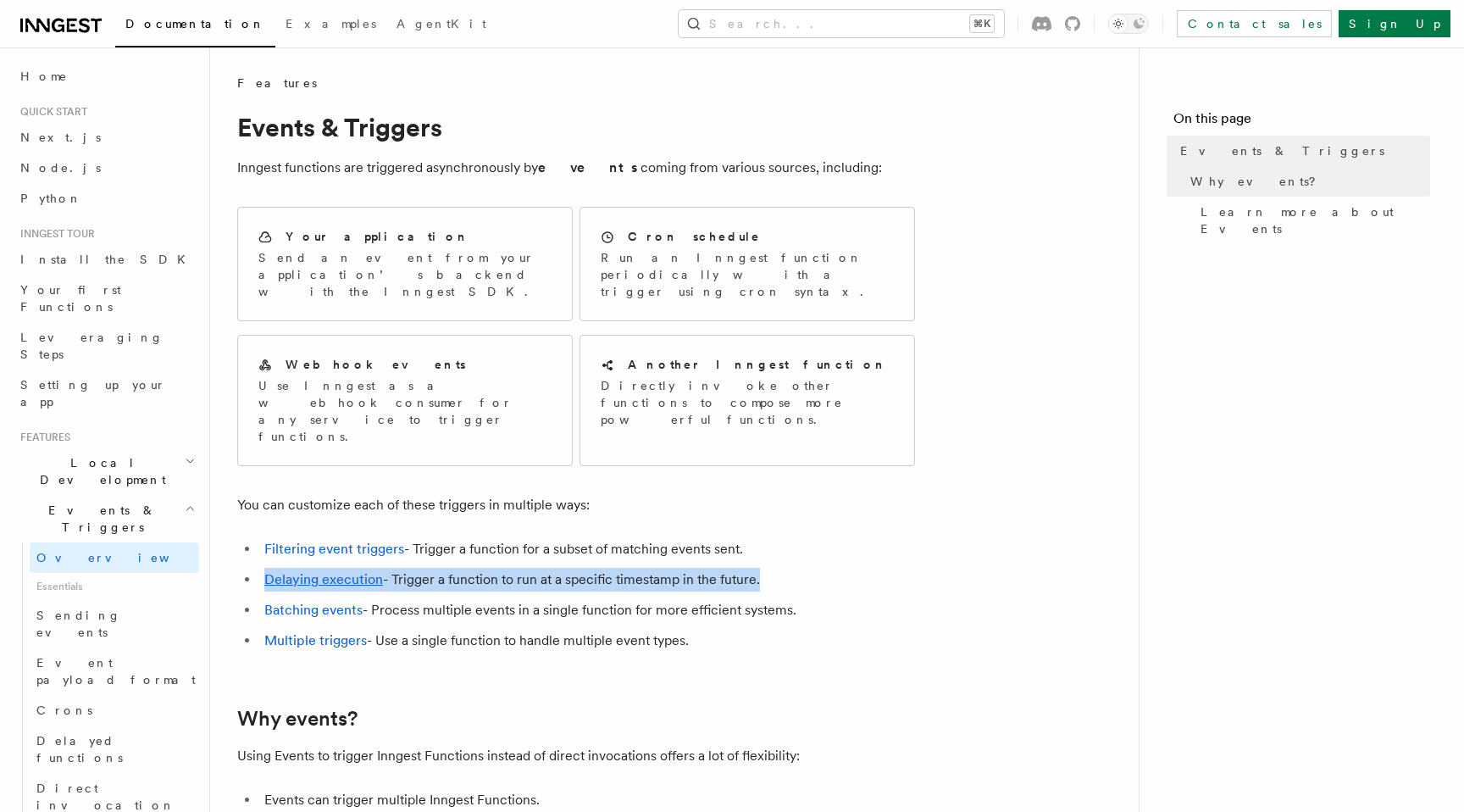
click at [481, 567] on li "Delaying execution - Trigger a function to run at a specific timestamp in the f…" at bounding box center [587, 579] width 656 height 24
click at [465, 629] on li "Multiple triggers - Use a single function to handle multiple event types." at bounding box center [587, 640] width 656 height 24
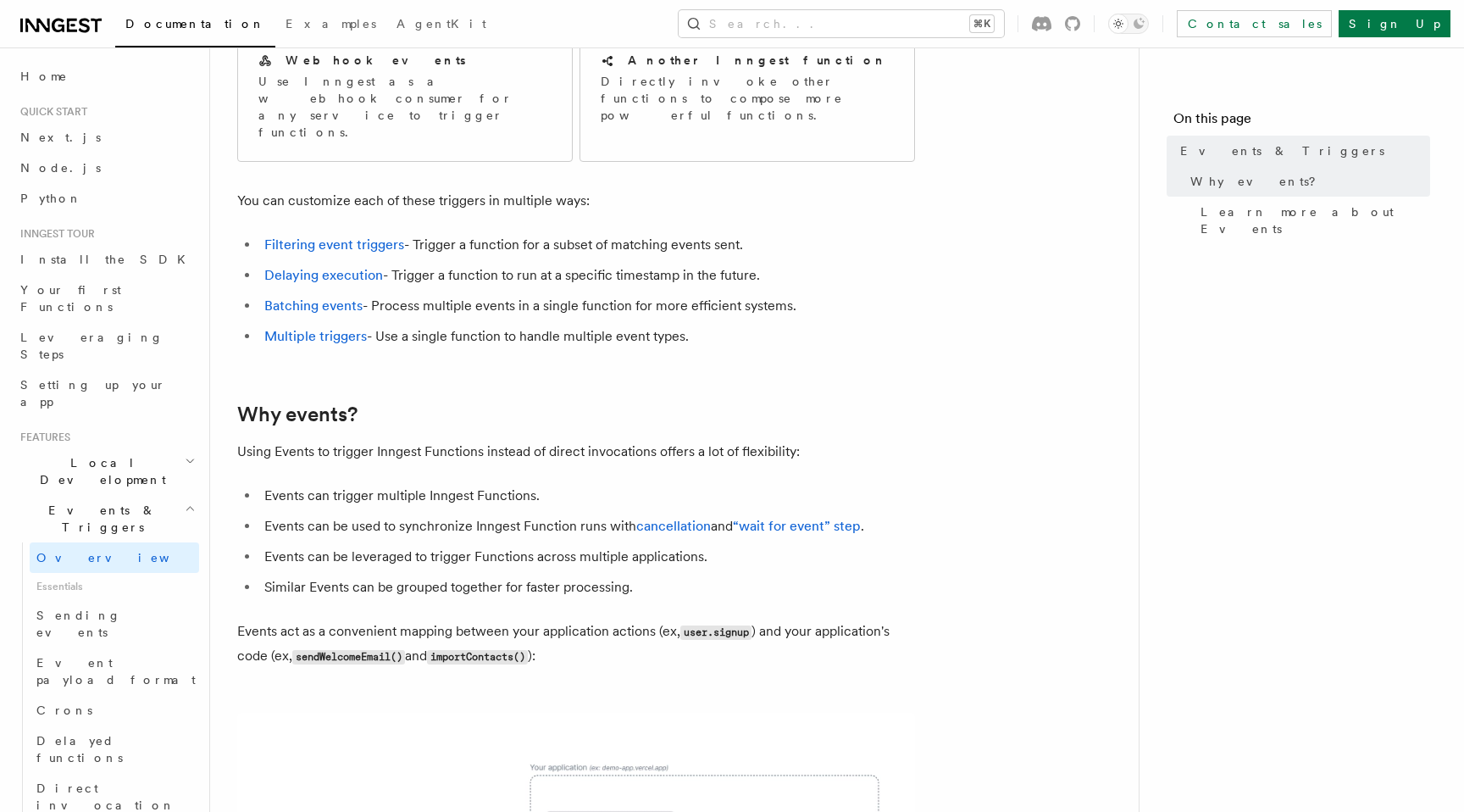
scroll to position [305, 0]
click at [302, 483] on li "Events can trigger multiple Inngest Functions." at bounding box center [587, 494] width 656 height 24
click at [406, 513] on li "Events can be used to synchronize Inngest Function runs with cancellation and “…" at bounding box center [587, 525] width 656 height 24
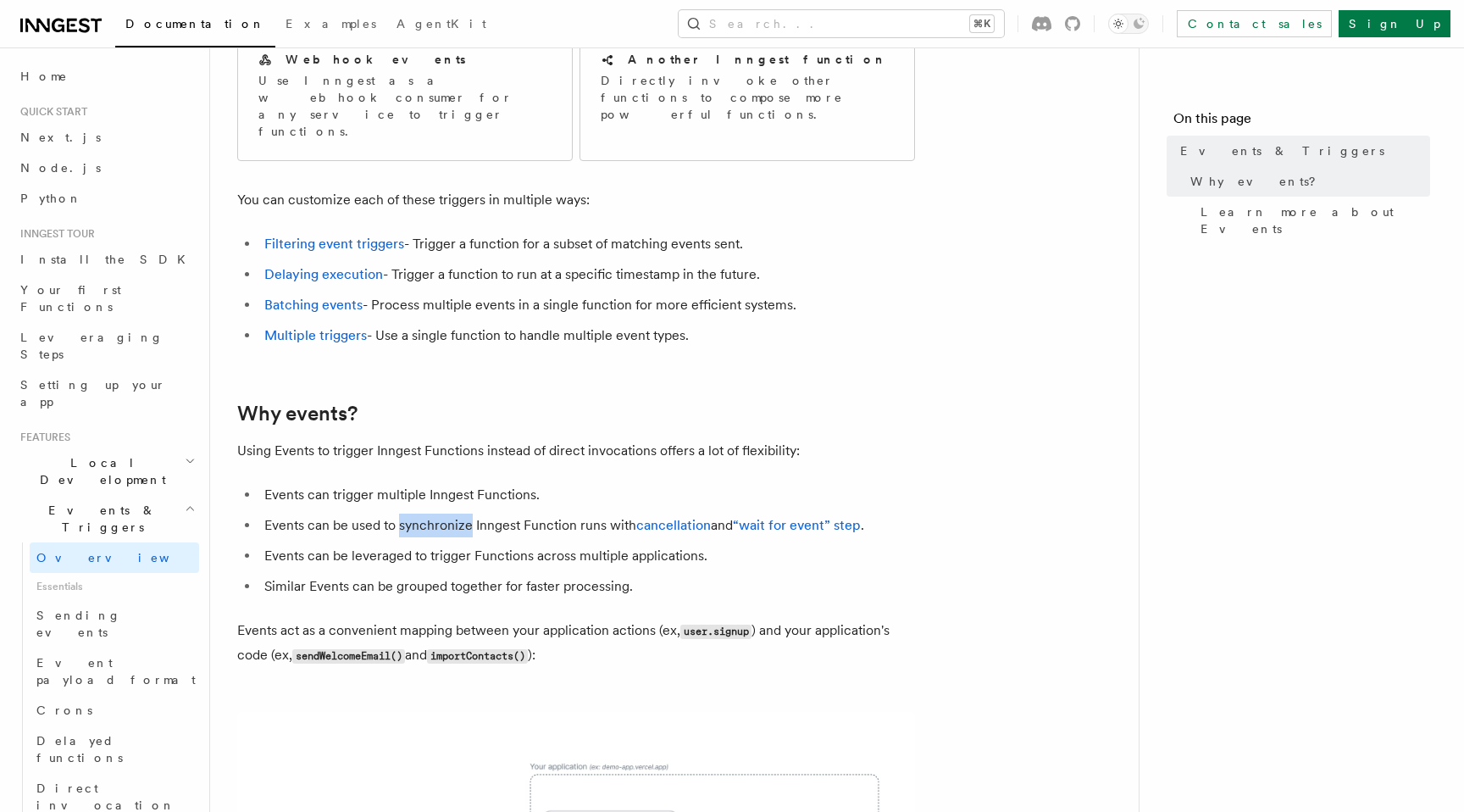
click at [406, 513] on li "Events can be used to synchronize Inngest Function runs with cancellation and “…" at bounding box center [587, 525] width 656 height 24
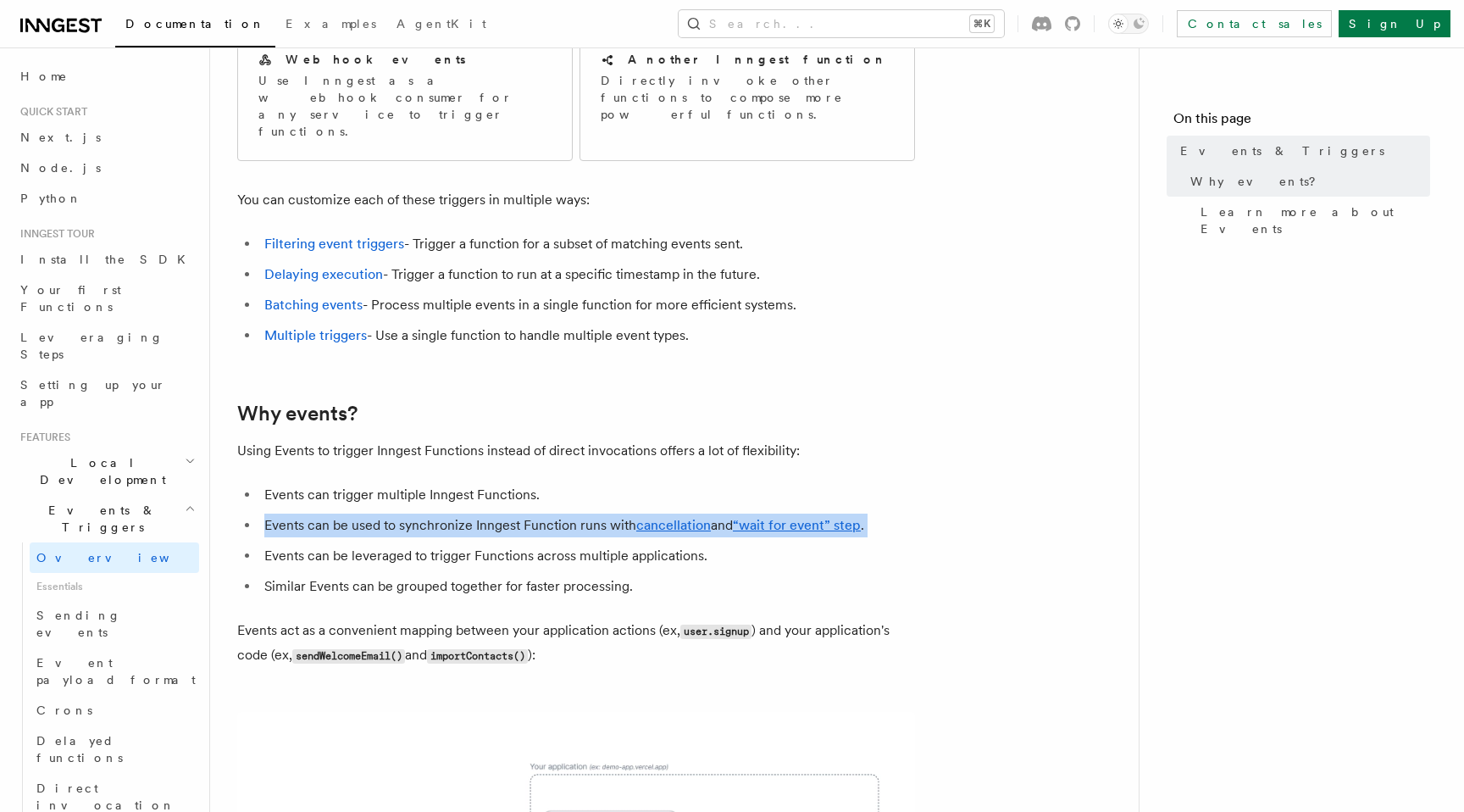
click at [406, 513] on li "Events can be used to synchronize Inngest Function runs with cancellation and “…" at bounding box center [587, 525] width 656 height 24
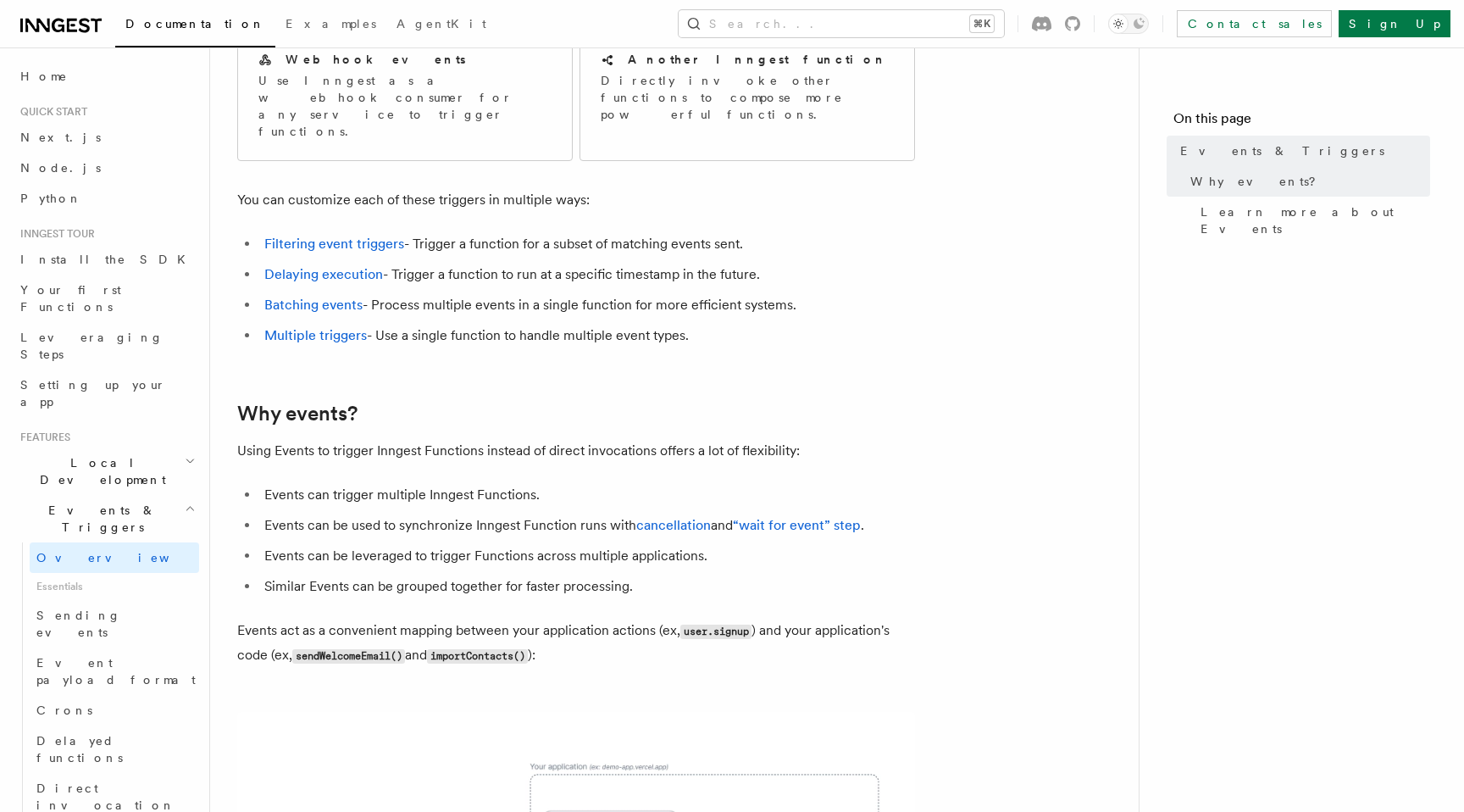
click at [341, 544] on li "Events can be leveraged to trigger Functions across multiple applications." at bounding box center [587, 556] width 656 height 24
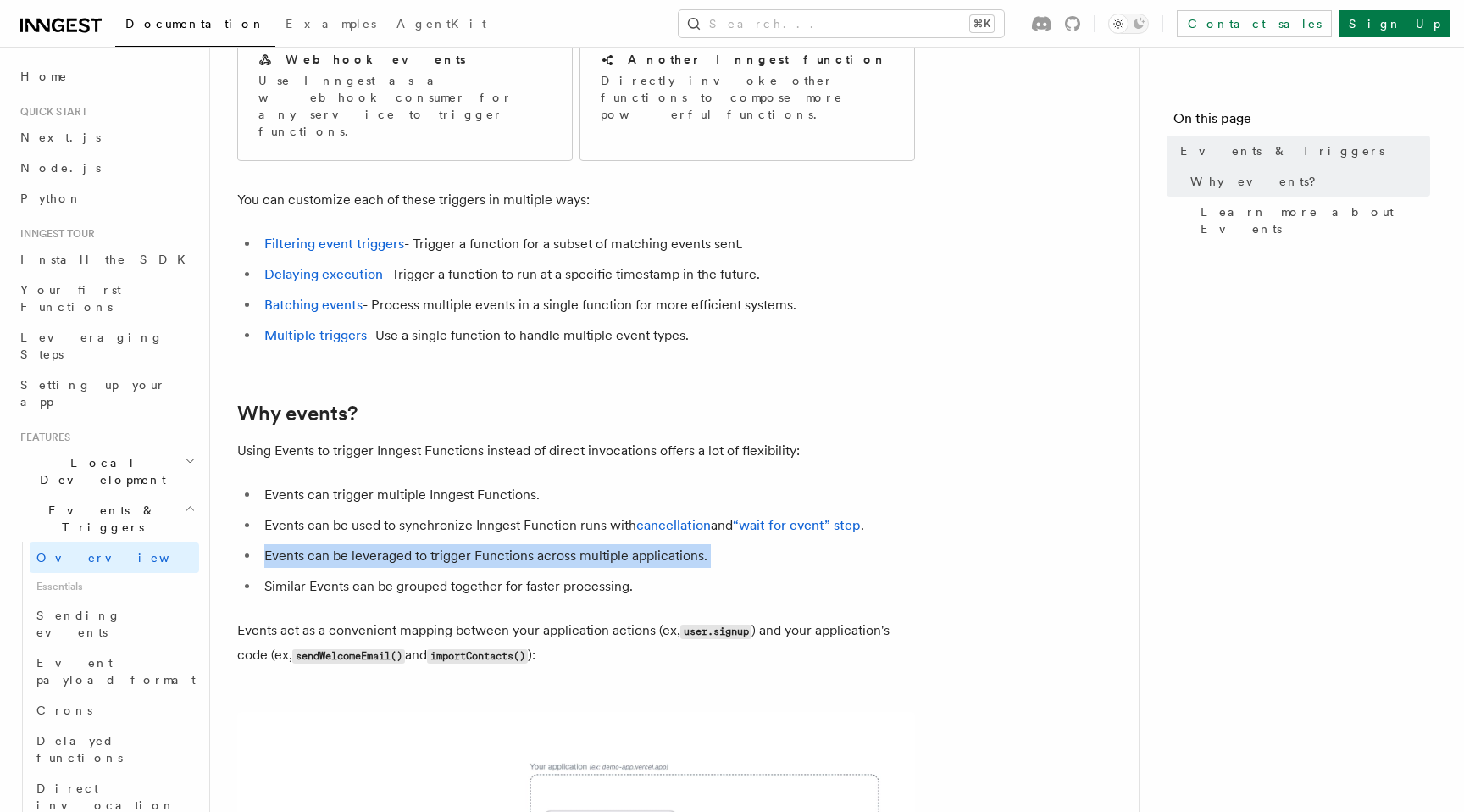
click at [341, 544] on li "Events can be leveraged to trigger Functions across multiple applications." at bounding box center [587, 556] width 656 height 24
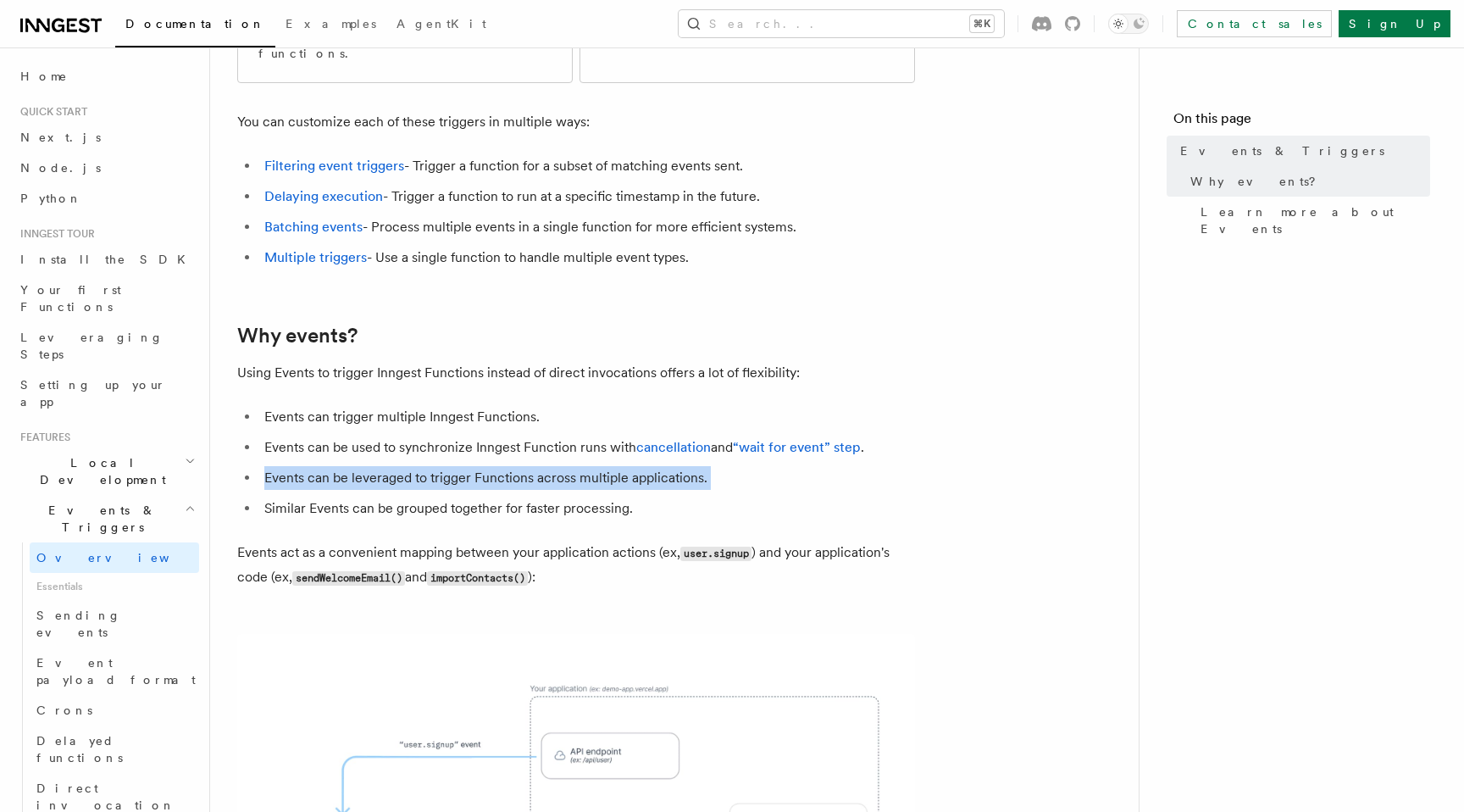
scroll to position [385, 0]
click at [508, 494] on li "Similar Events can be grouped together for faster processing." at bounding box center [587, 506] width 656 height 24
click at [516, 494] on li "Similar Events can be grouped together for faster processing." at bounding box center [587, 506] width 656 height 24
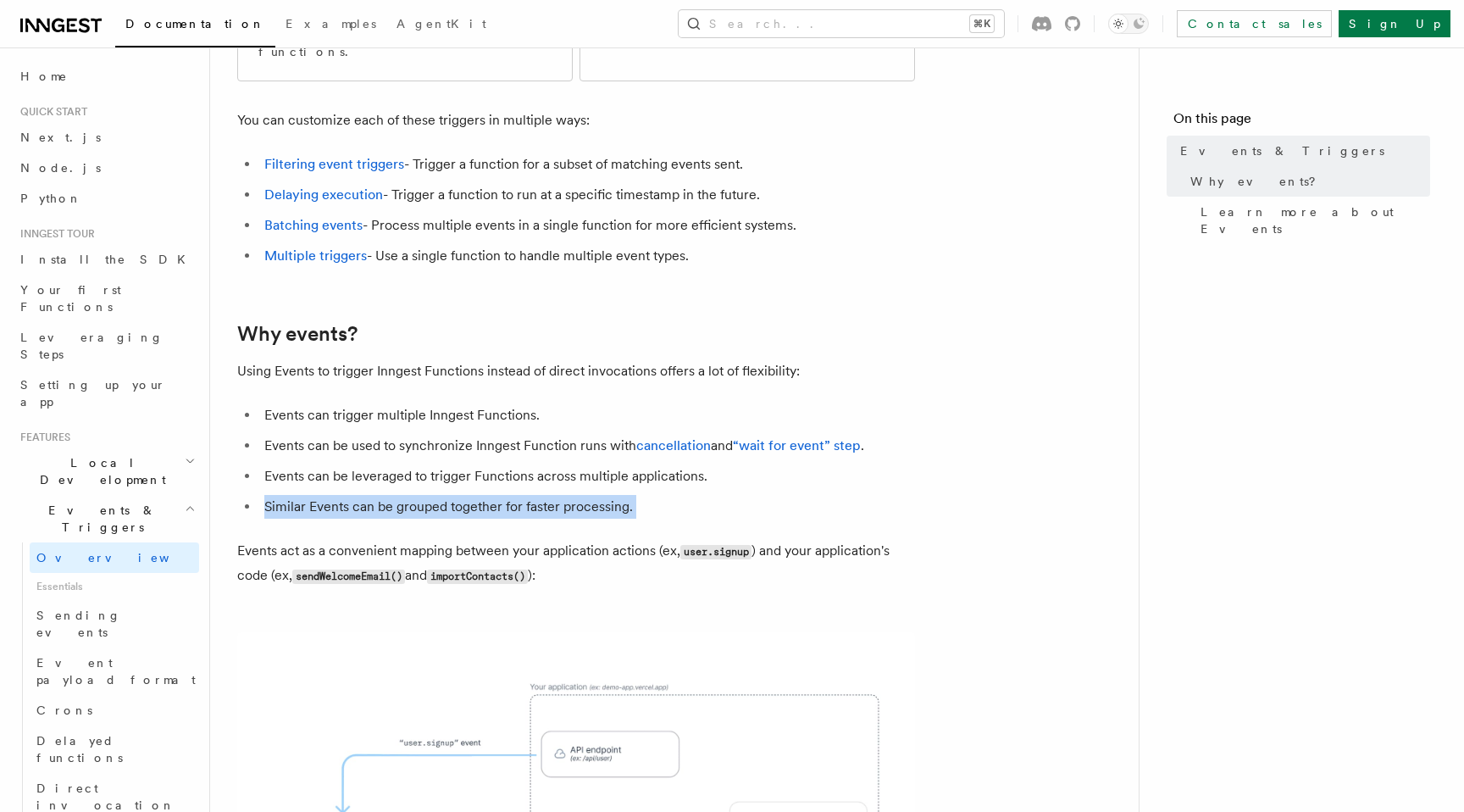
click at [516, 494] on li "Similar Events can be grouped together for faster processing." at bounding box center [587, 506] width 656 height 24
click at [601, 494] on li "Similar Events can be grouped together for faster processing." at bounding box center [587, 506] width 656 height 24
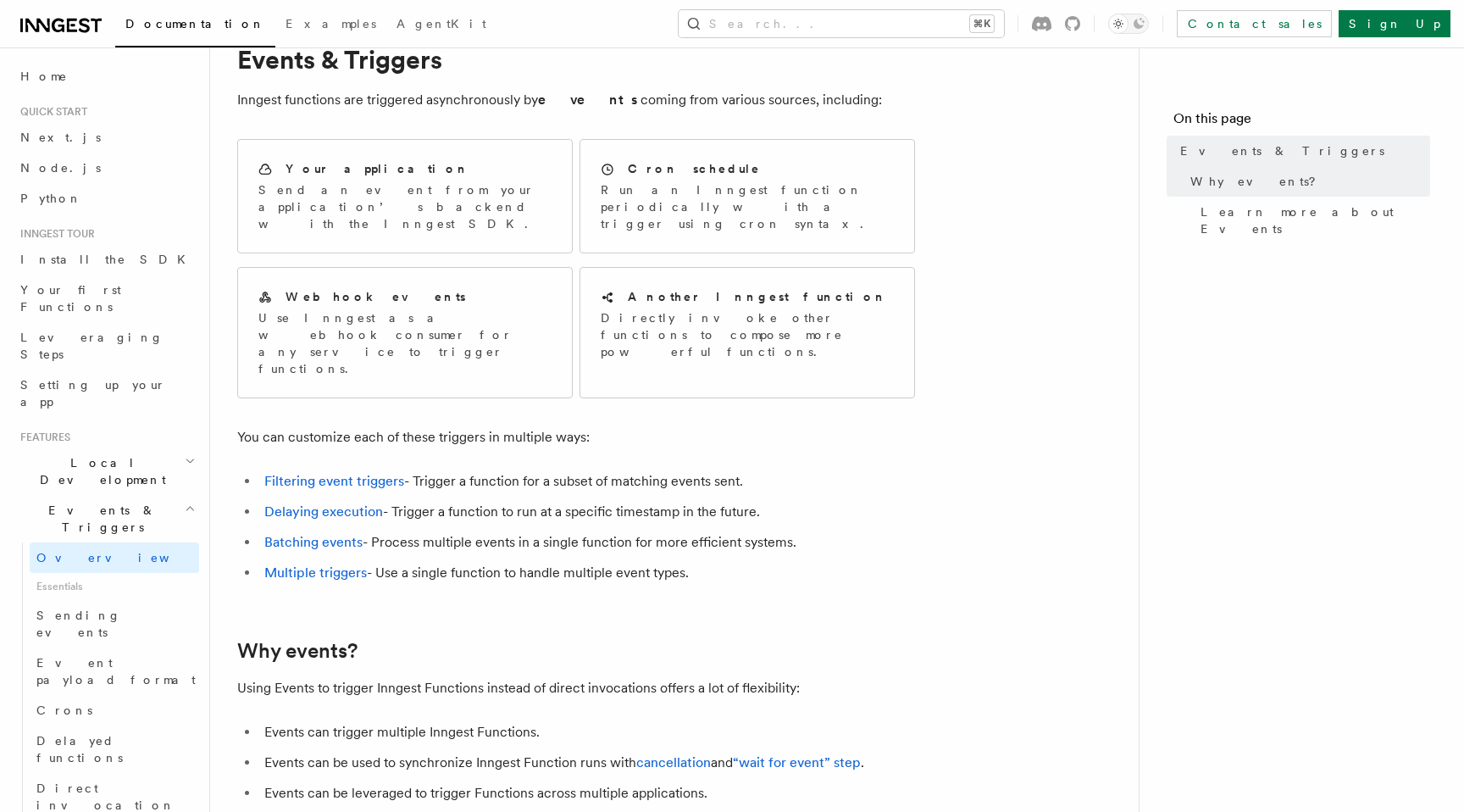
scroll to position [0, 0]
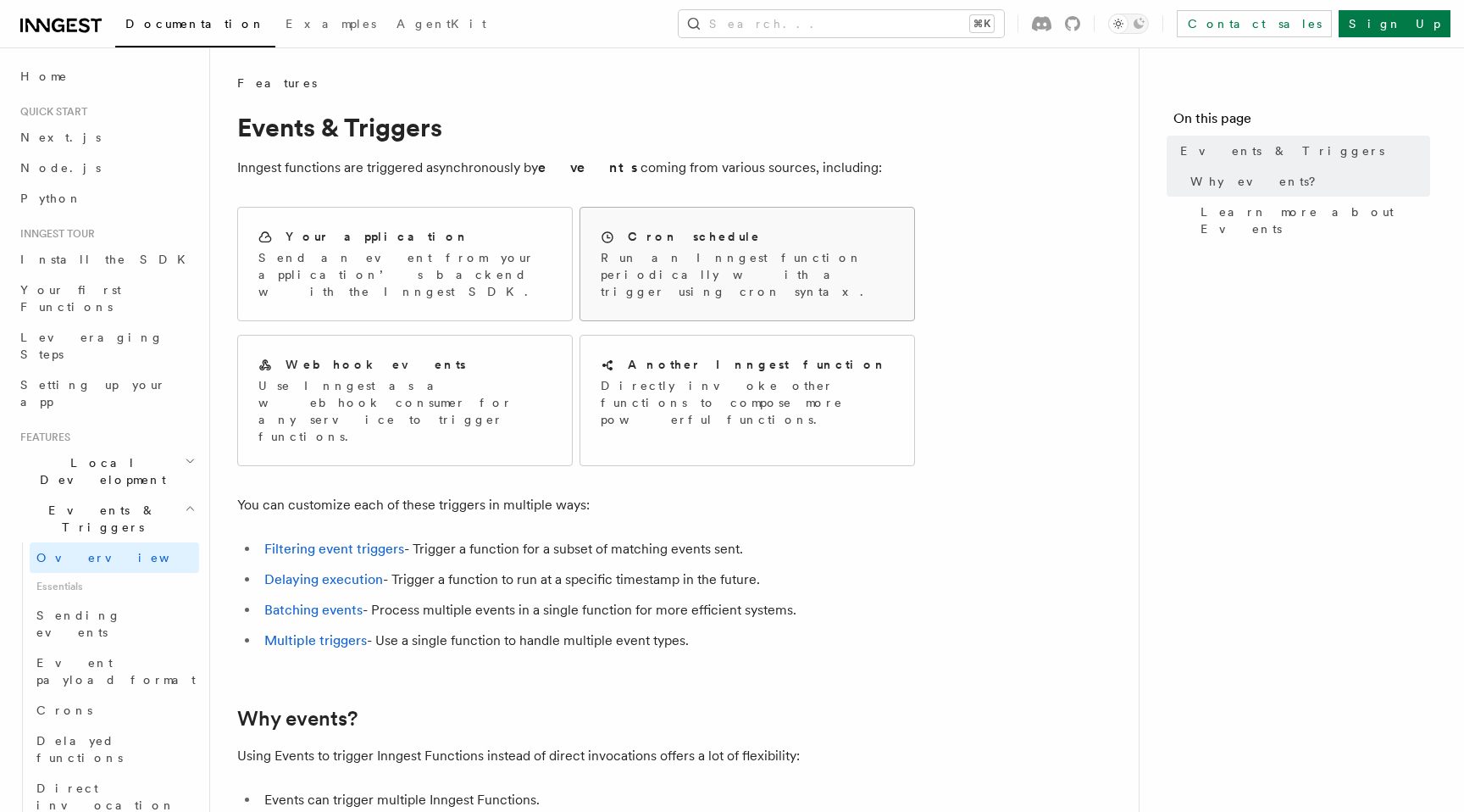
click at [654, 301] on div "Cron schedule Run an Inngest function periodically with a trigger using cron sy…" at bounding box center [747, 263] width 334 height 113
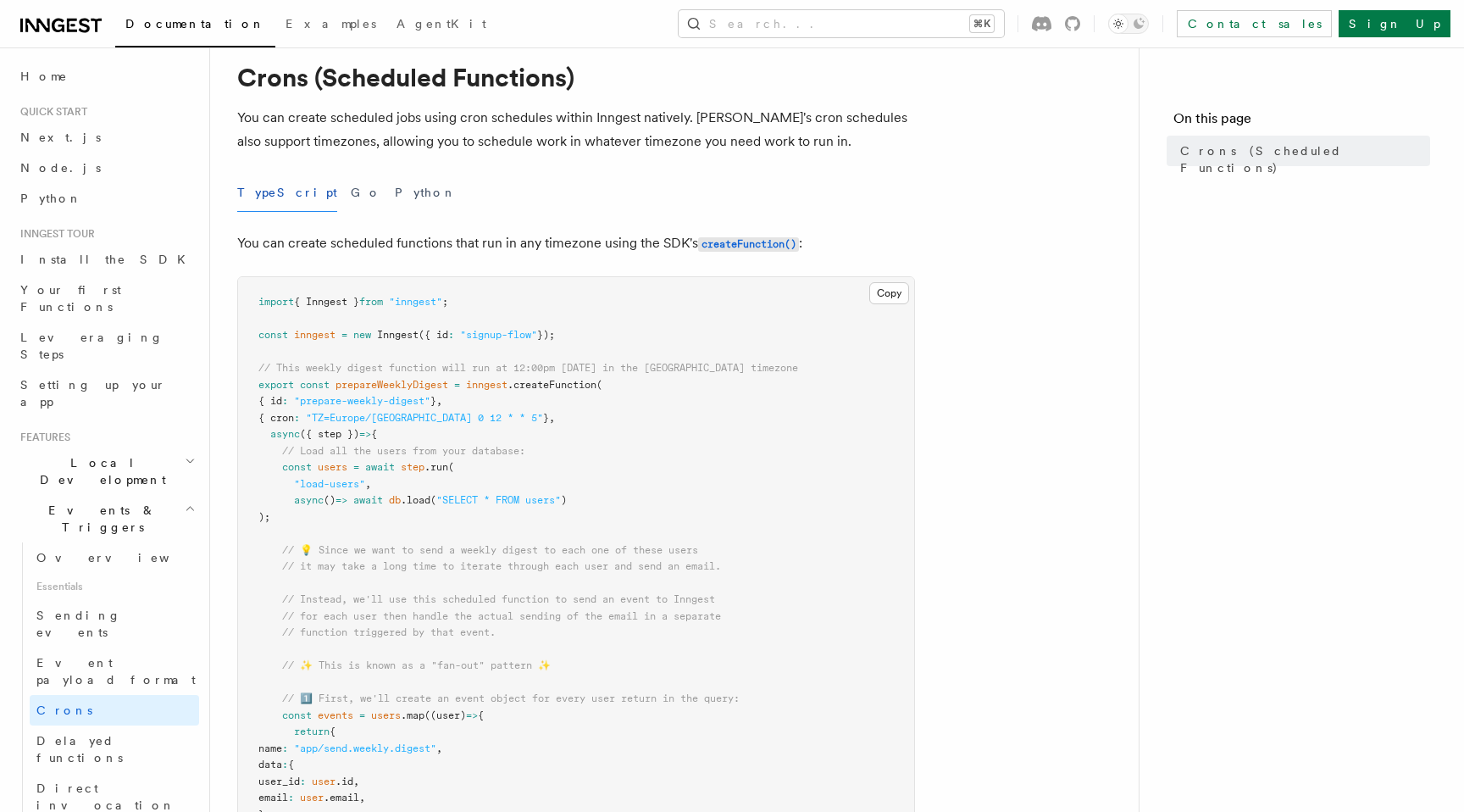
scroll to position [54, 0]
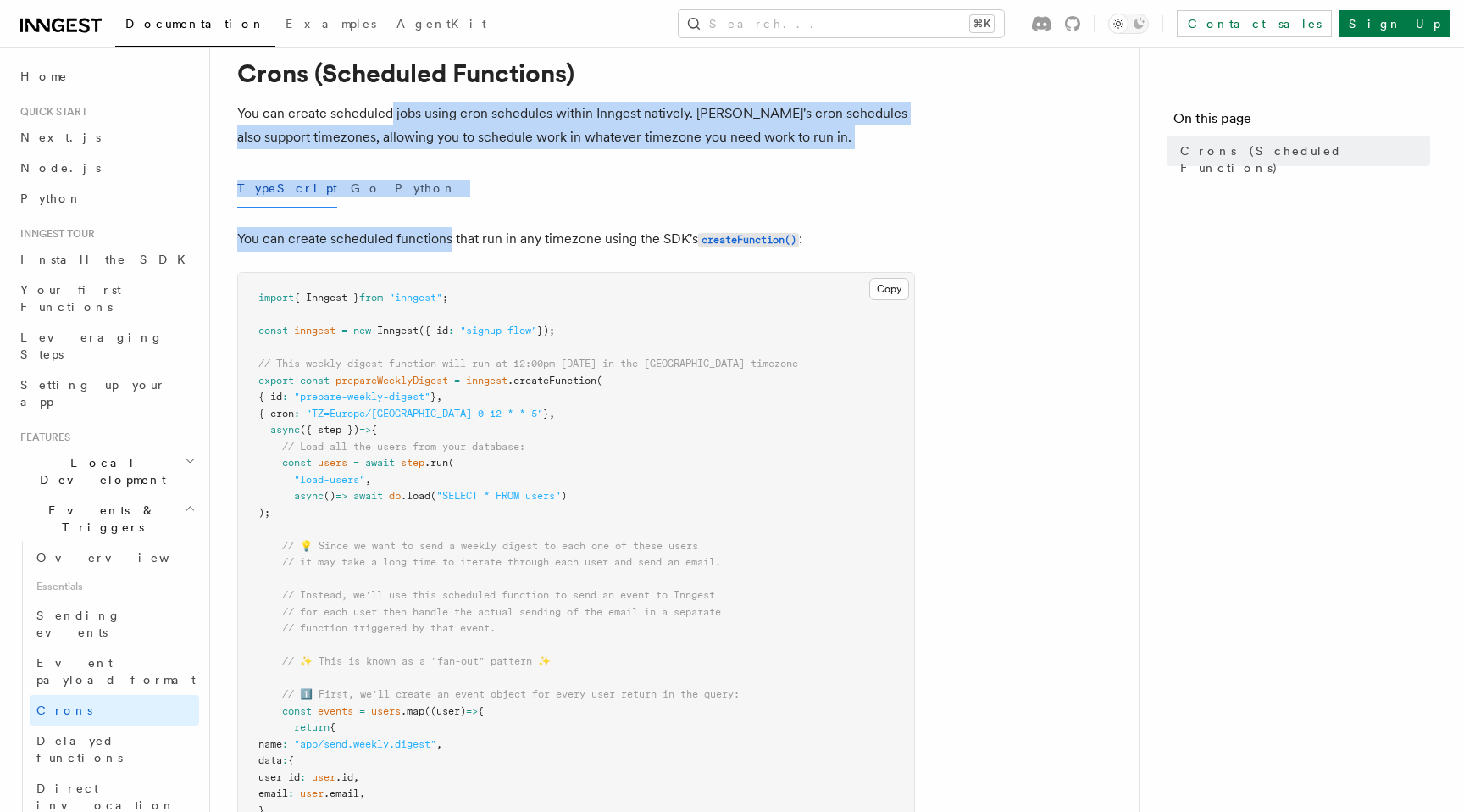
drag, startPoint x: 388, startPoint y: 112, endPoint x: 448, endPoint y: 244, distance: 145.0
click at [448, 244] on p "You can create scheduled functions that run in any timezone using the SDK's cre…" at bounding box center [576, 239] width 678 height 25
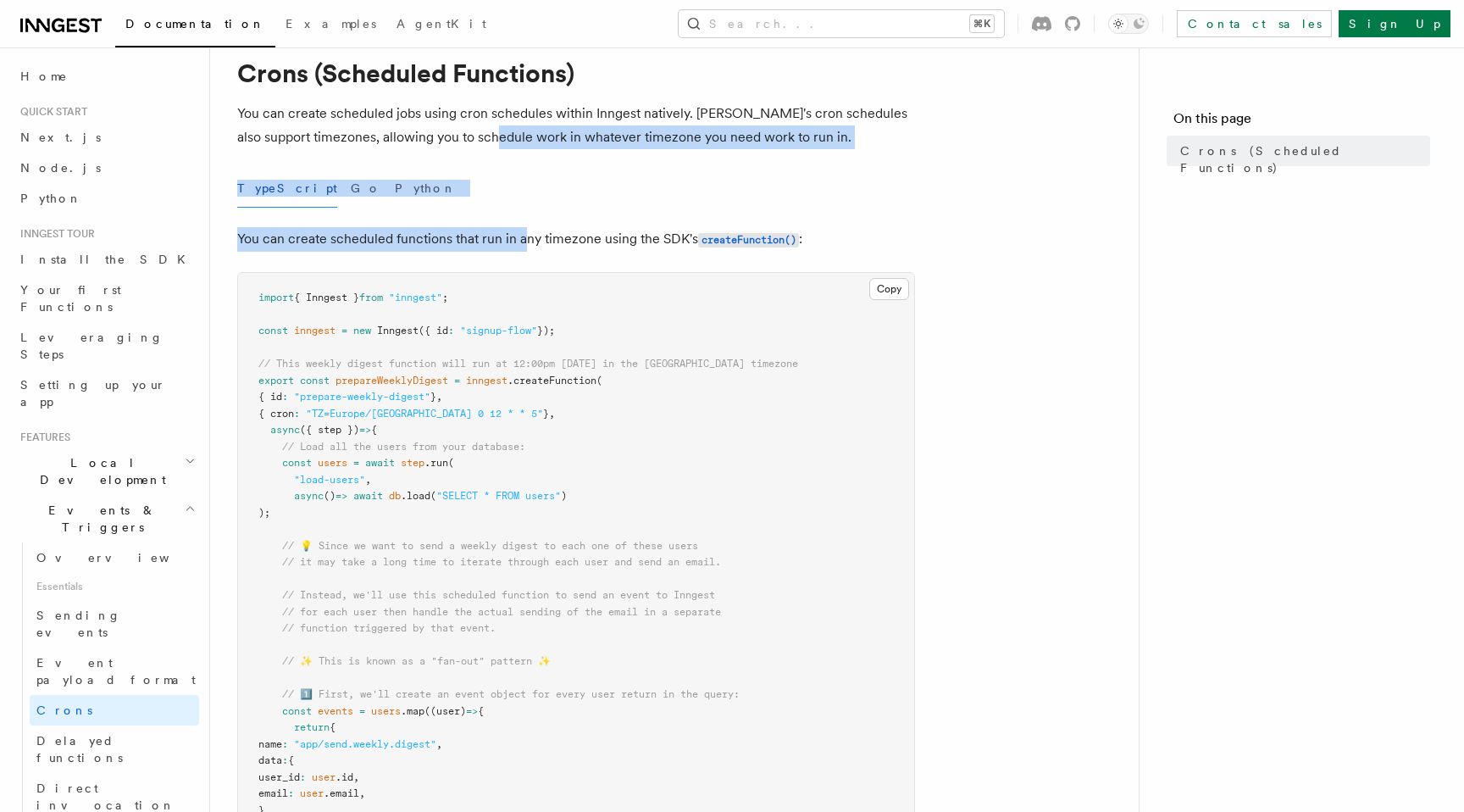
drag, startPoint x: 525, startPoint y: 244, endPoint x: 511, endPoint y: 127, distance: 117.8
click at [511, 127] on p "You can create scheduled jobs using cron schedules within Inngest natively. Inn…" at bounding box center [576, 125] width 678 height 47
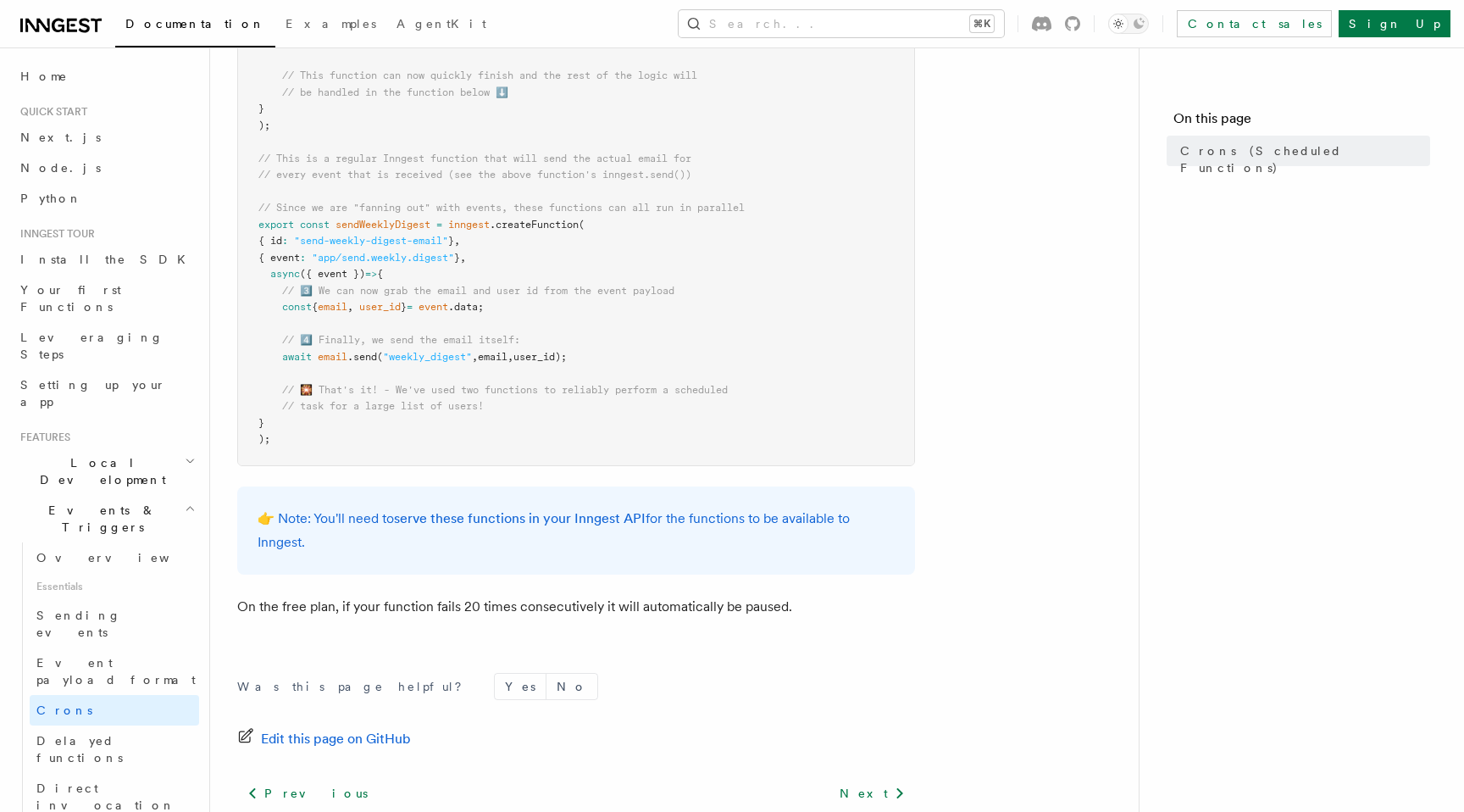
scroll to position [909, 0]
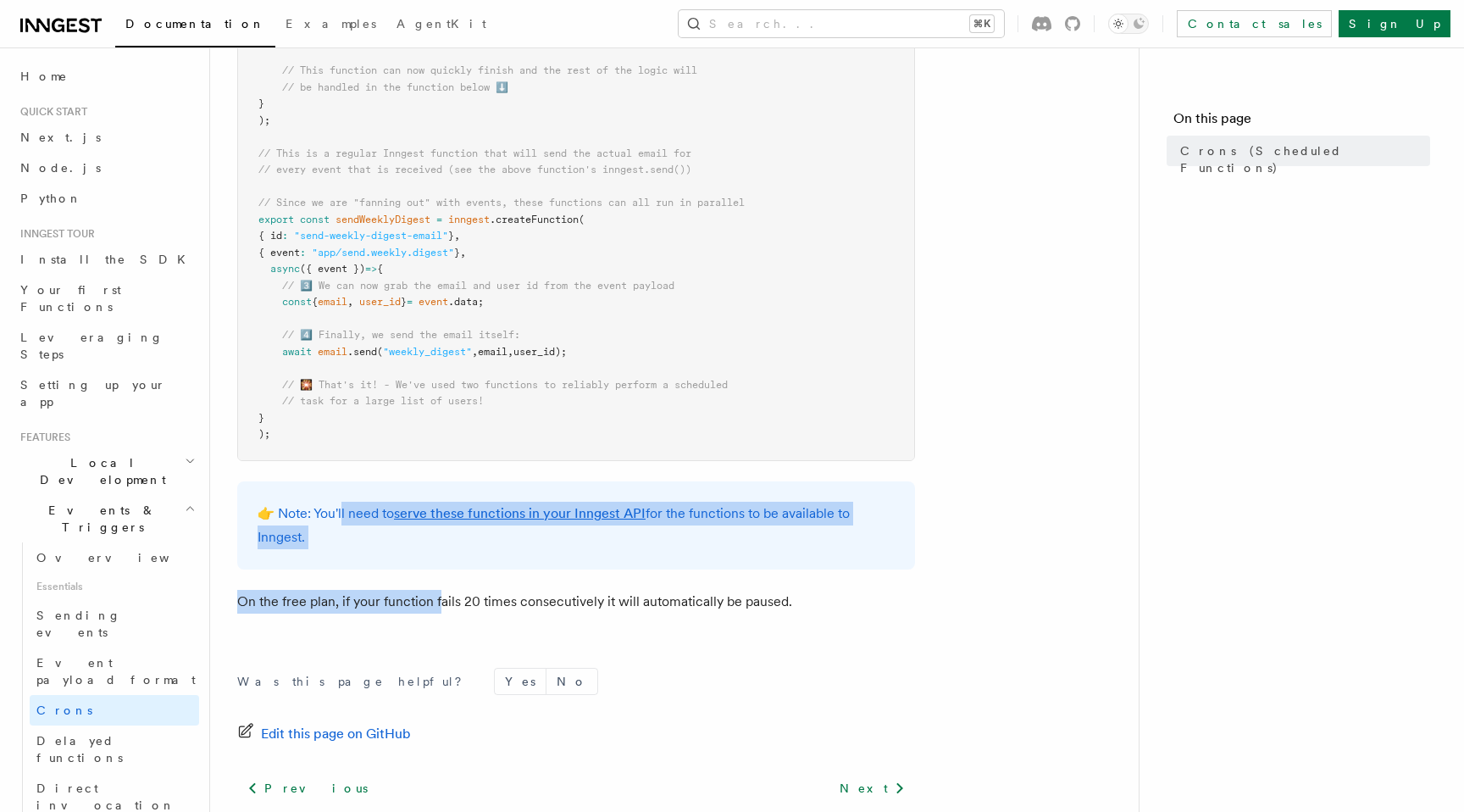
drag, startPoint x: 339, startPoint y: 516, endPoint x: 440, endPoint y: 612, distance: 139.3
click at [440, 612] on article "Features Events & Triggers Crons (Scheduled Functions) You can create scheduled…" at bounding box center [674, 58] width 874 height 1784
click at [440, 612] on p "On the free plan, if your function fails 20 times consecutively it will automat…" at bounding box center [576, 601] width 678 height 24
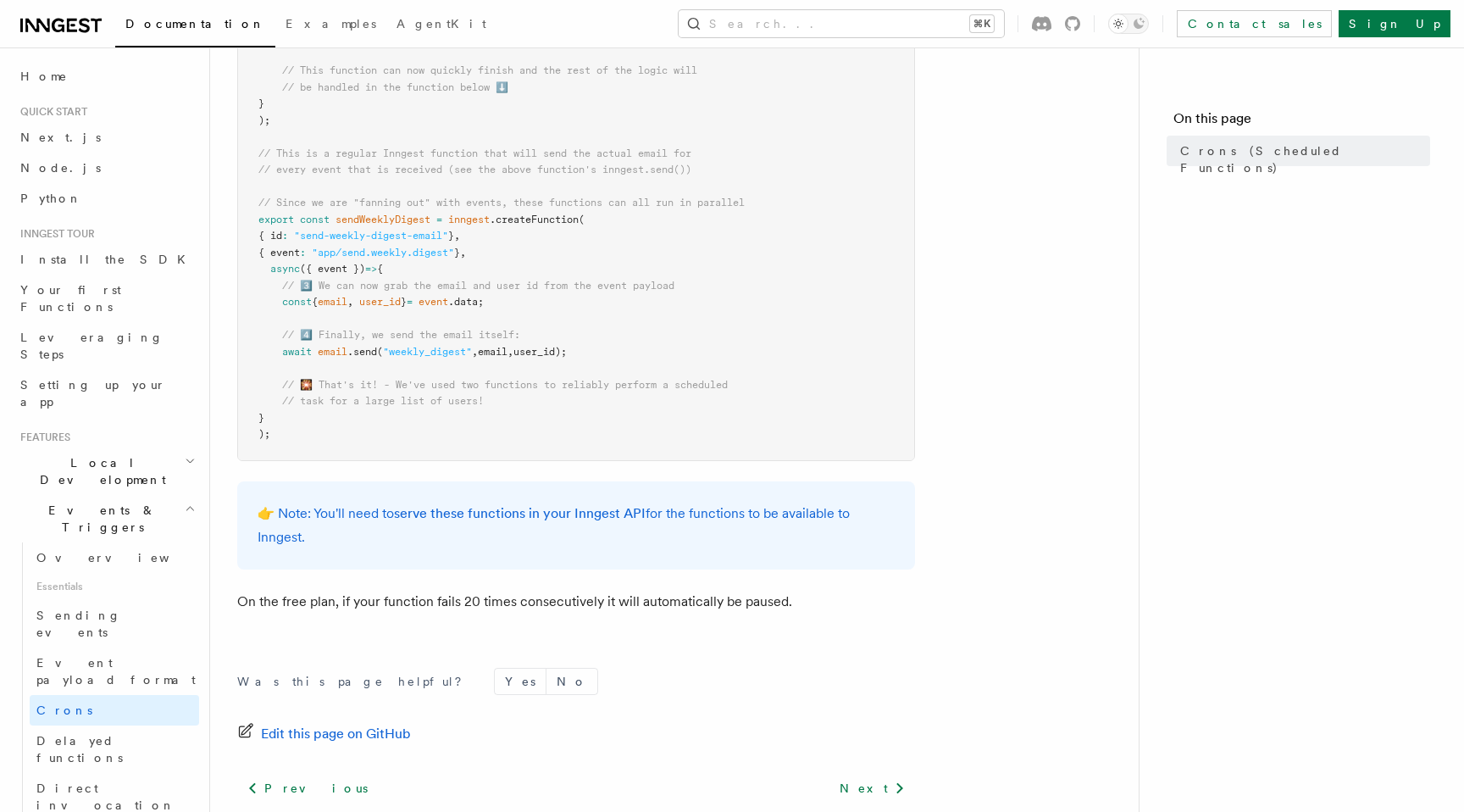
click at [525, 603] on p "On the free plan, if your function fails 20 times consecutively it will automat…" at bounding box center [576, 601] width 678 height 24
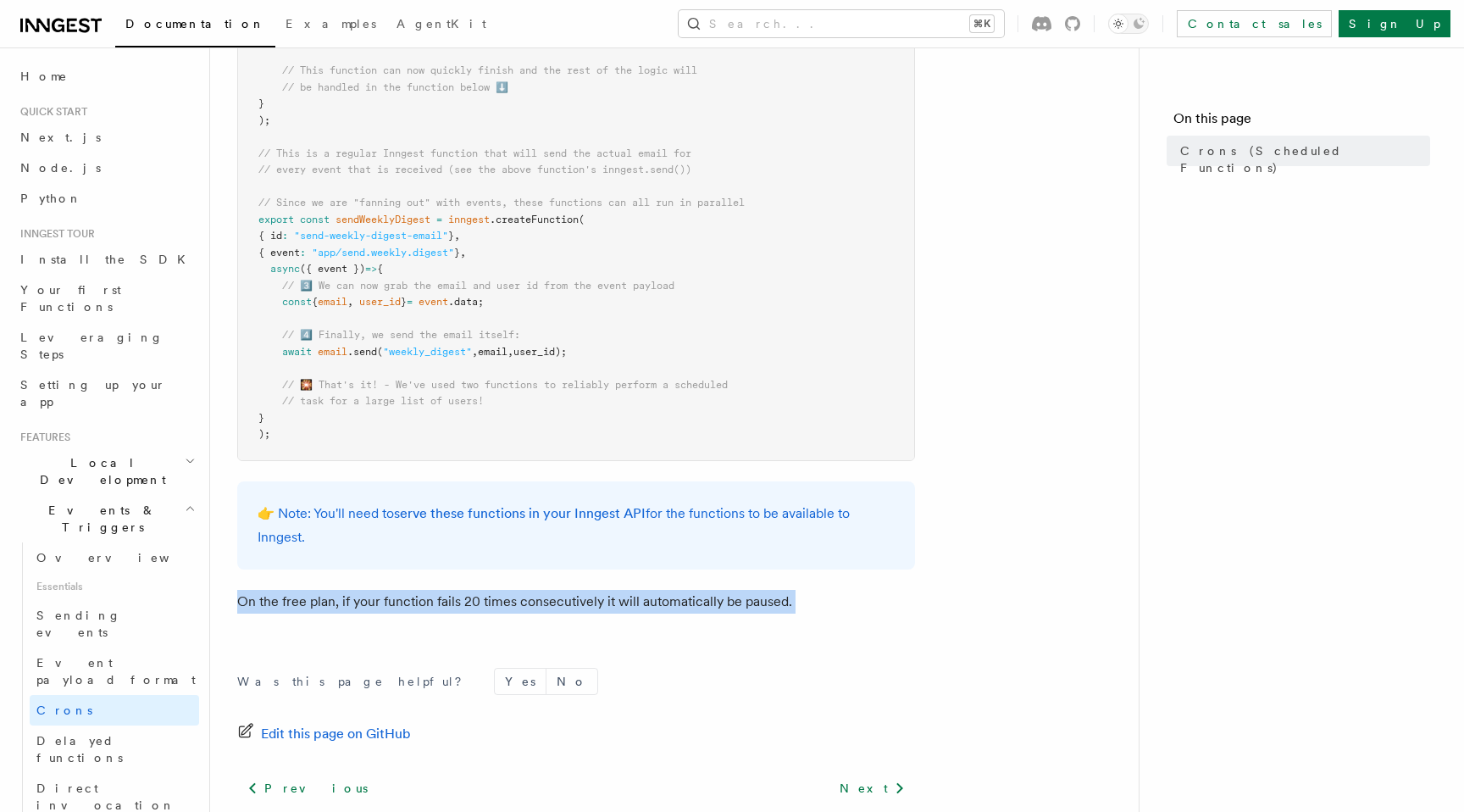
click at [525, 603] on p "On the free plan, if your function fails 20 times consecutively it will automat…" at bounding box center [576, 601] width 678 height 24
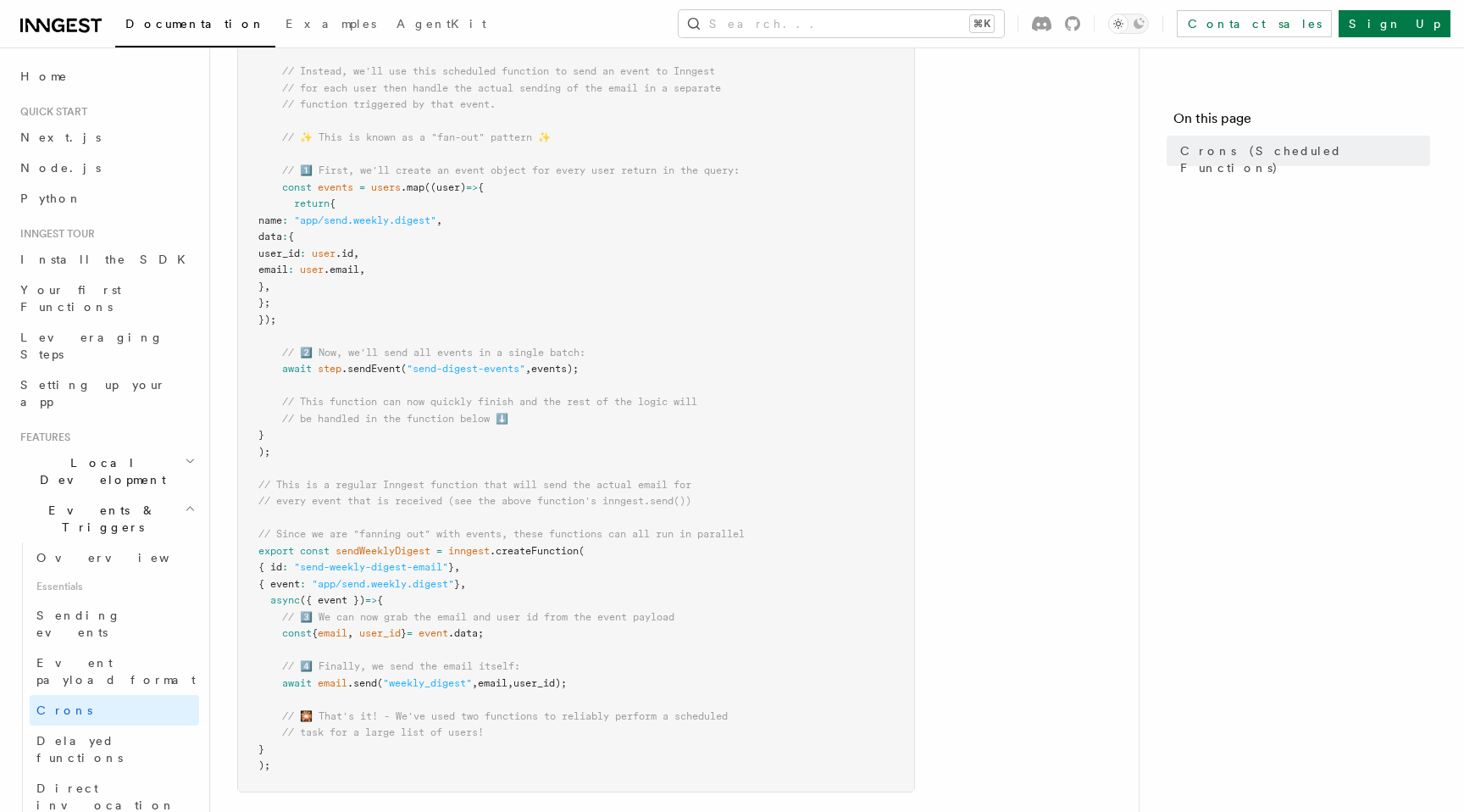
scroll to position [562, 0]
